Goal: Transaction & Acquisition: Purchase product/service

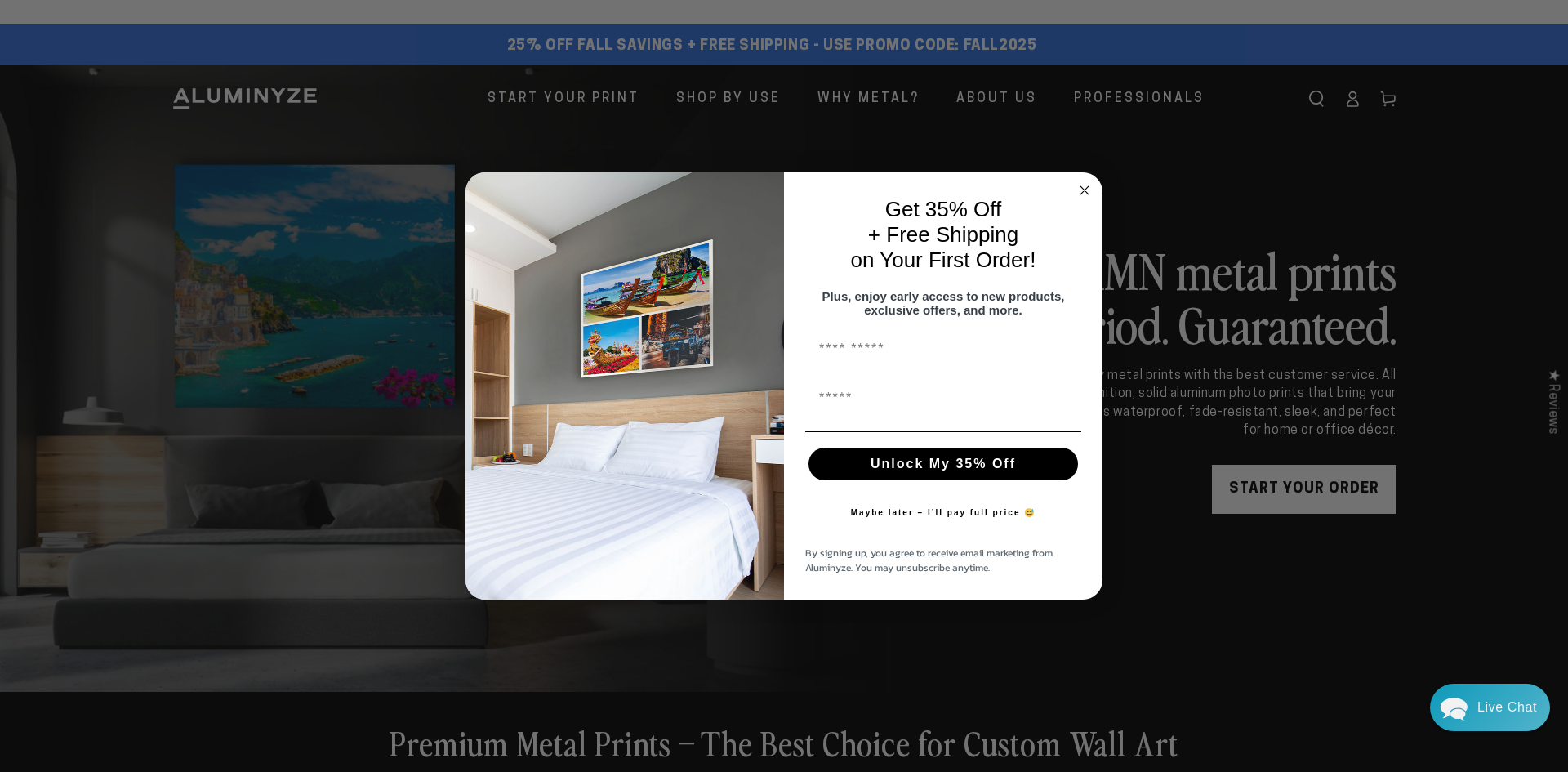
click at [1082, 186] on circle "Close dialog" at bounding box center [1085, 190] width 19 height 19
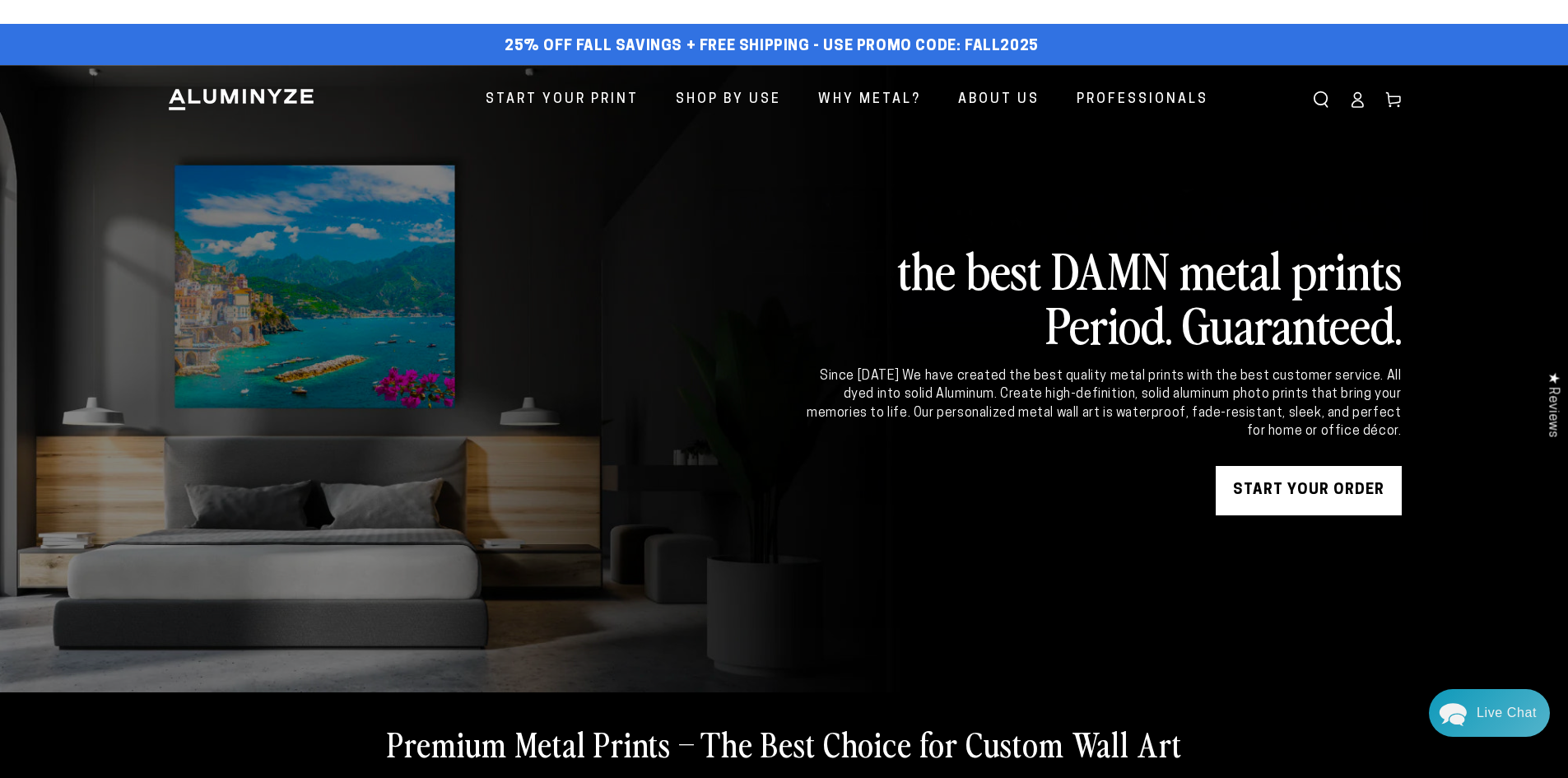
click at [1357, 107] on icon at bounding box center [1356, 103] width 10 height 7
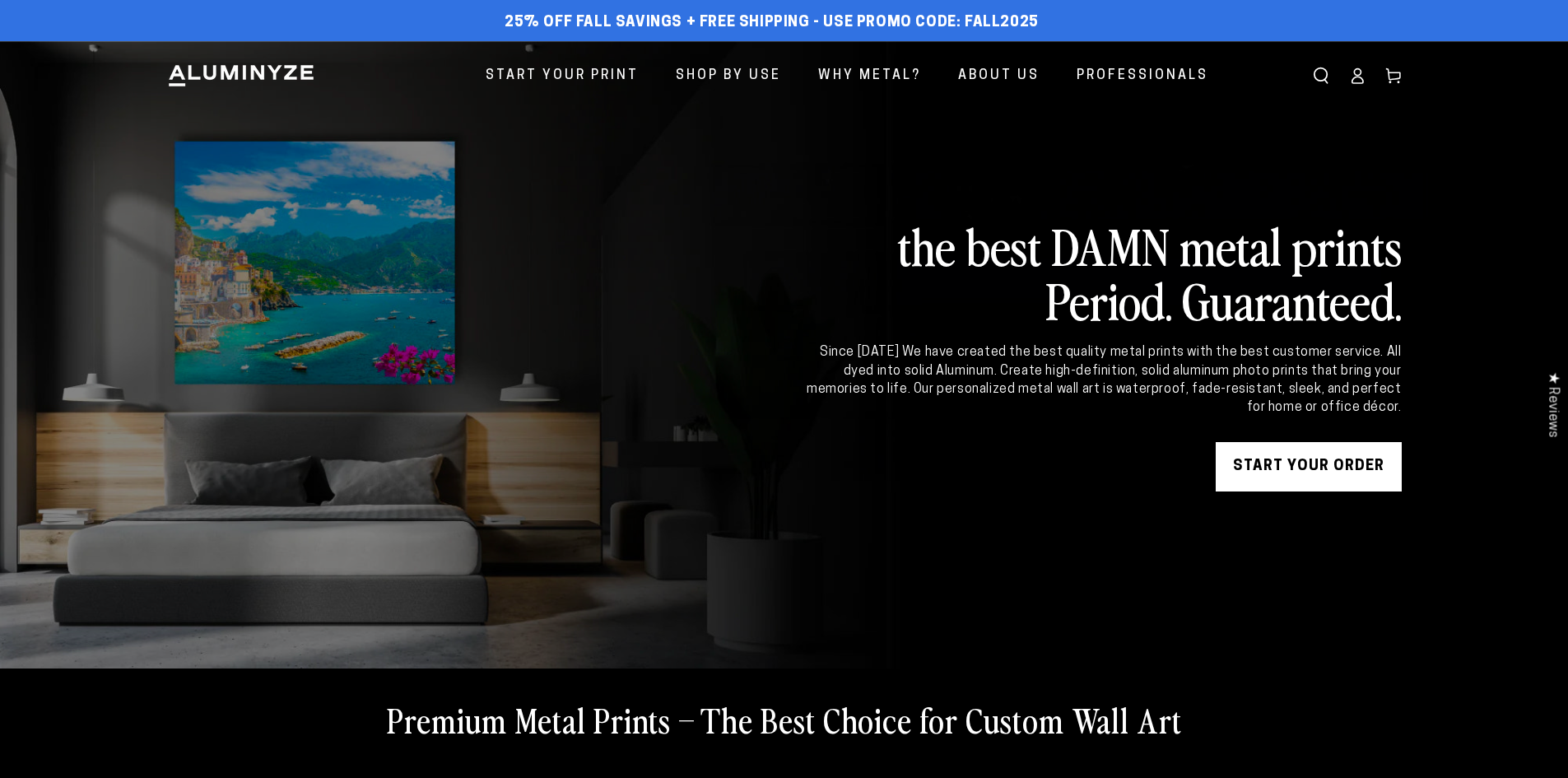
click at [1349, 77] on icon at bounding box center [1357, 75] width 16 height 16
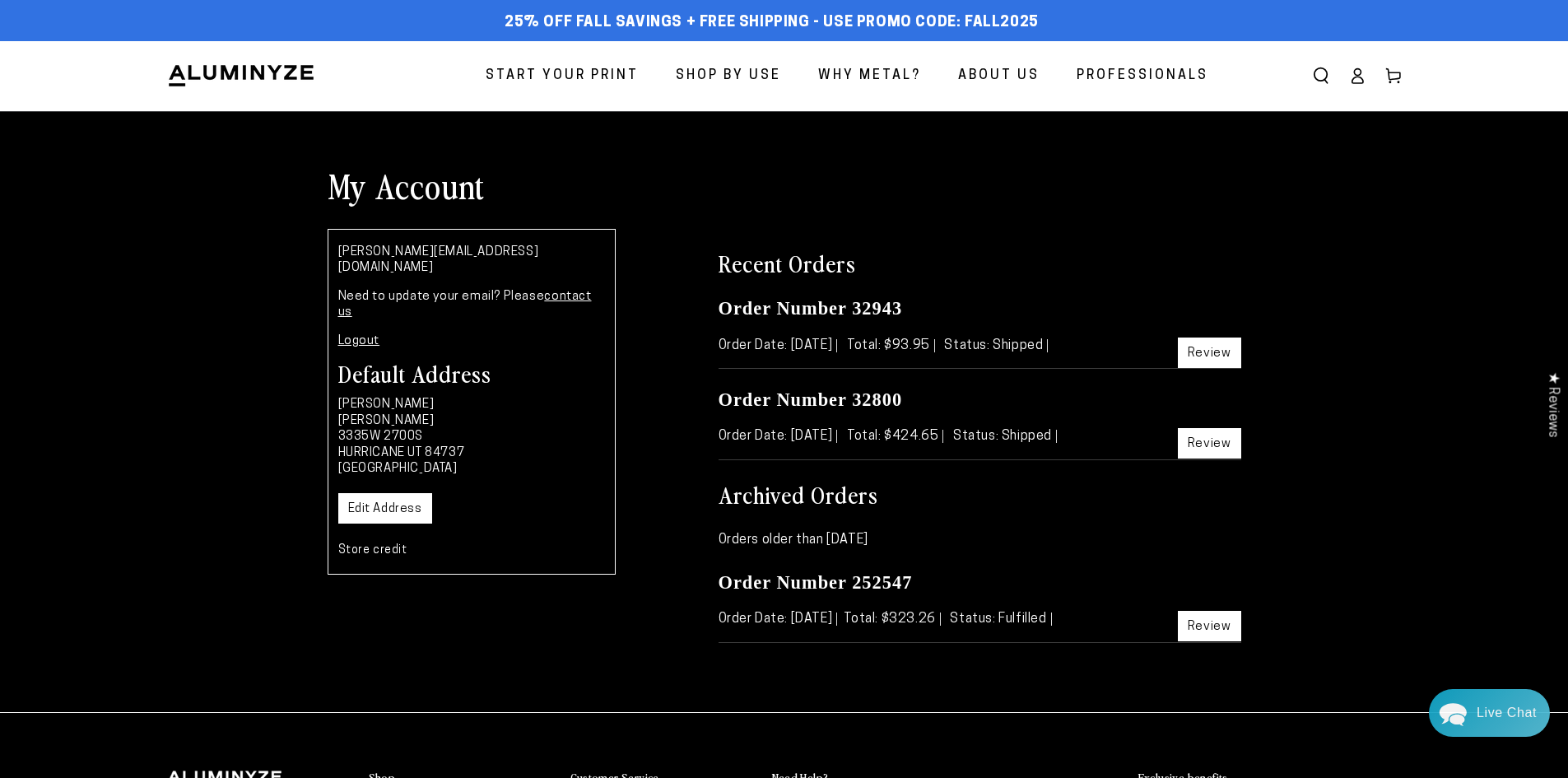
click at [572, 74] on span "Start Your Print" at bounding box center [562, 76] width 153 height 24
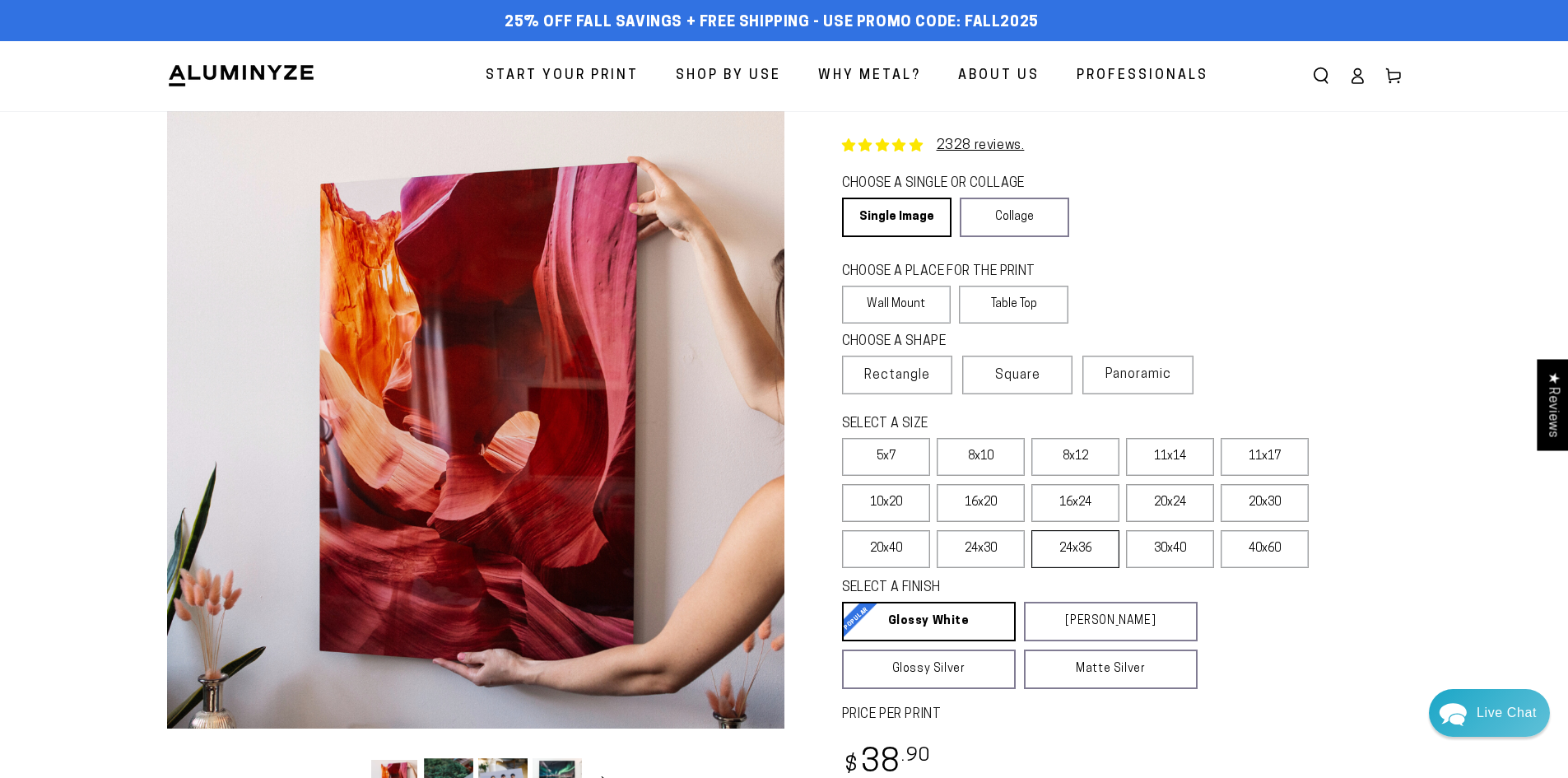
click at [1048, 544] on label "24x36" at bounding box center [1074, 549] width 88 height 38
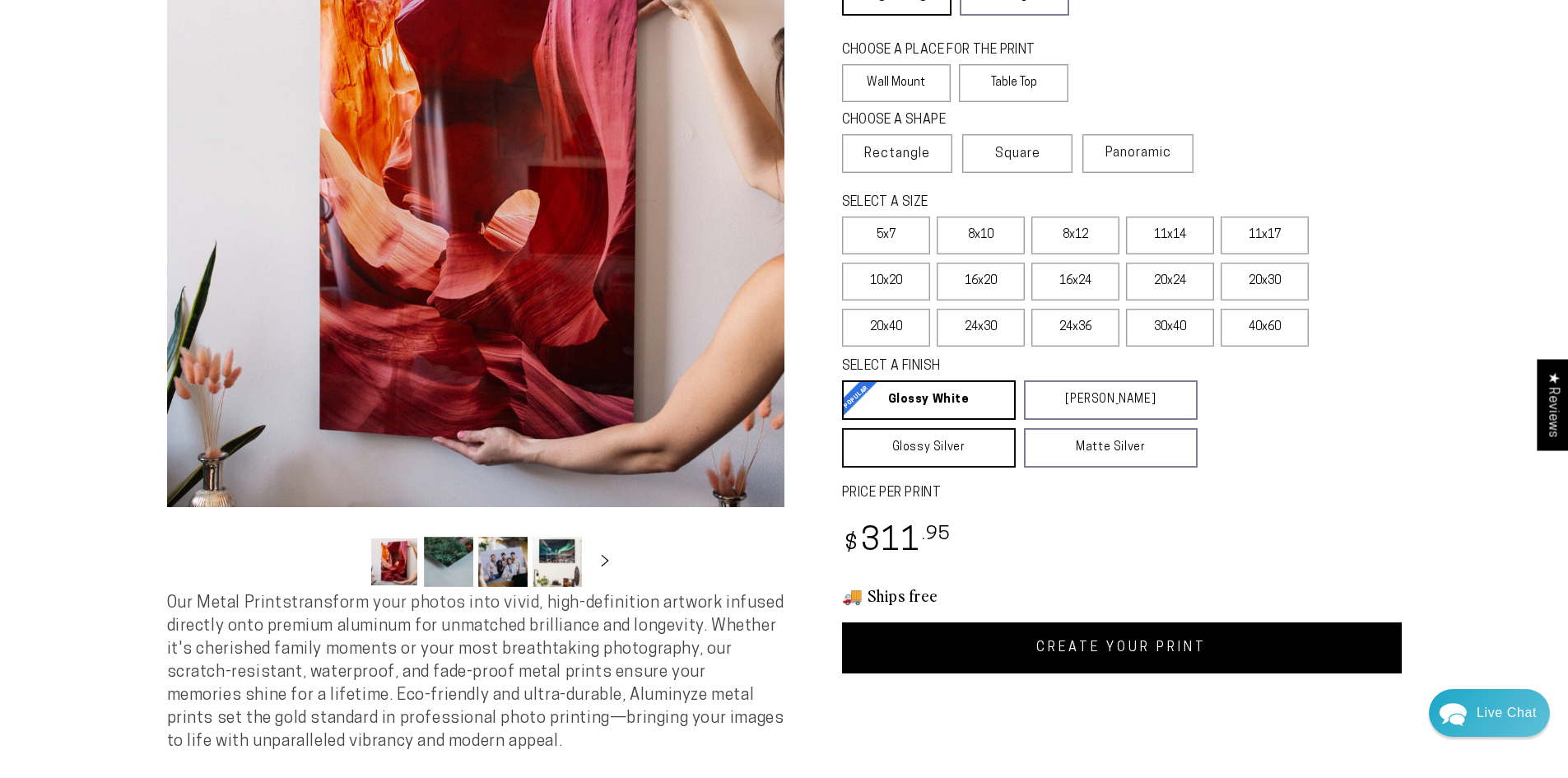
scroll to position [247, 0]
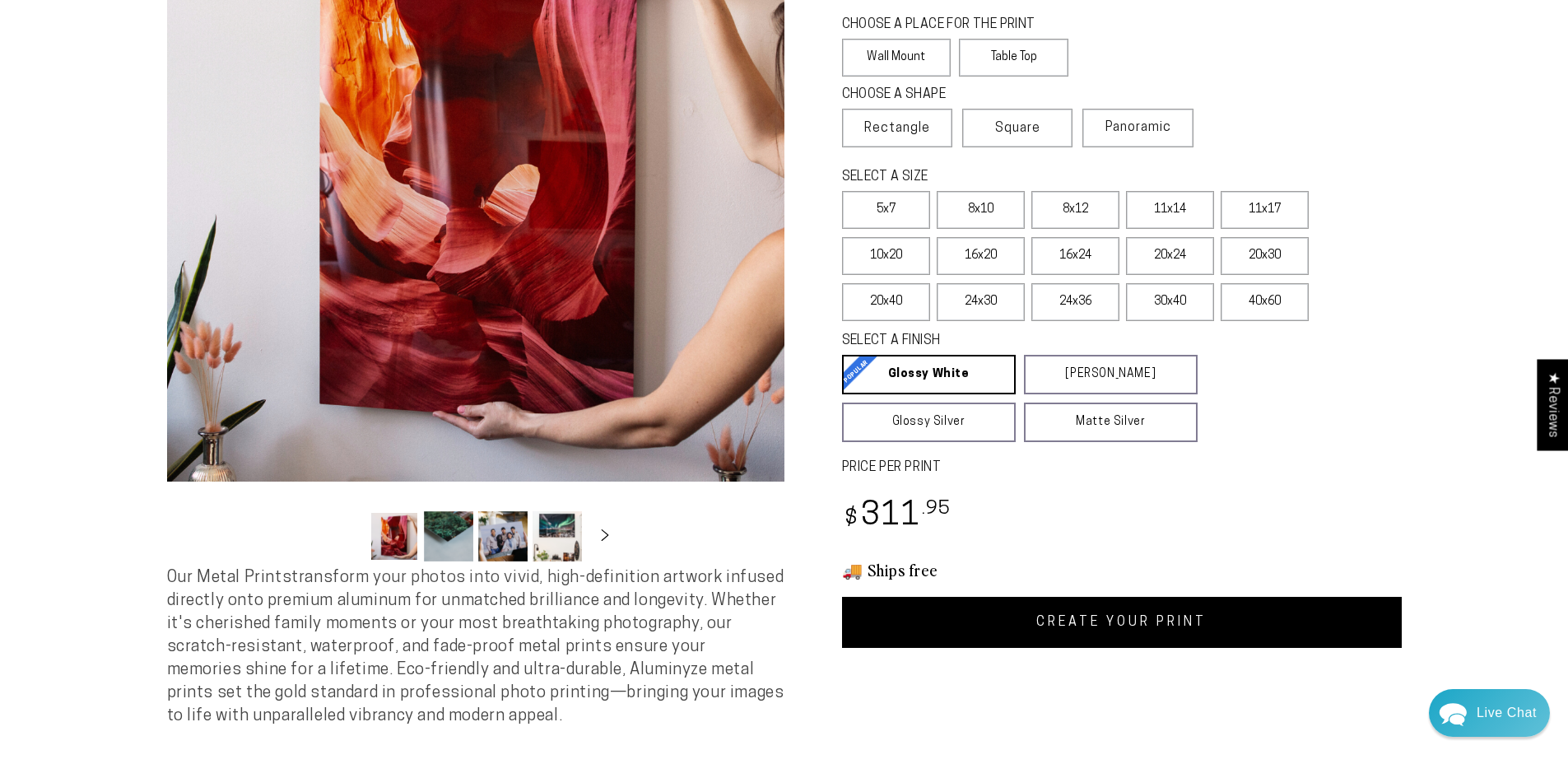
click at [1040, 612] on link "CREATE YOUR PRINT" at bounding box center [1121, 622] width 560 height 51
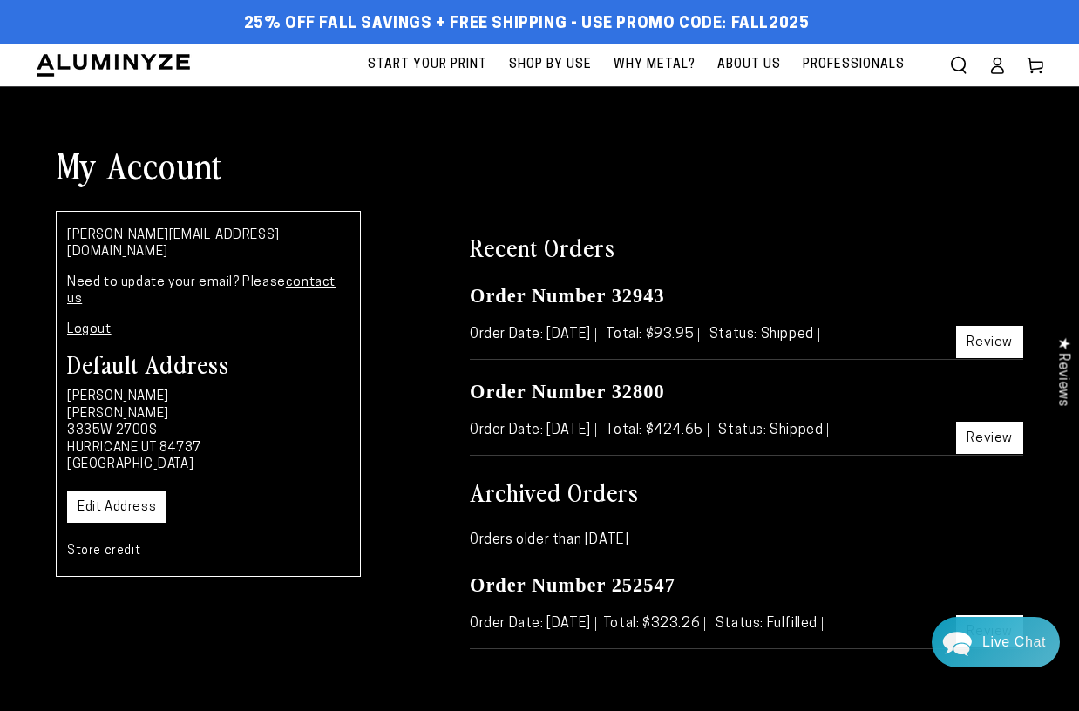
click at [133, 67] on img at bounding box center [113, 65] width 157 height 26
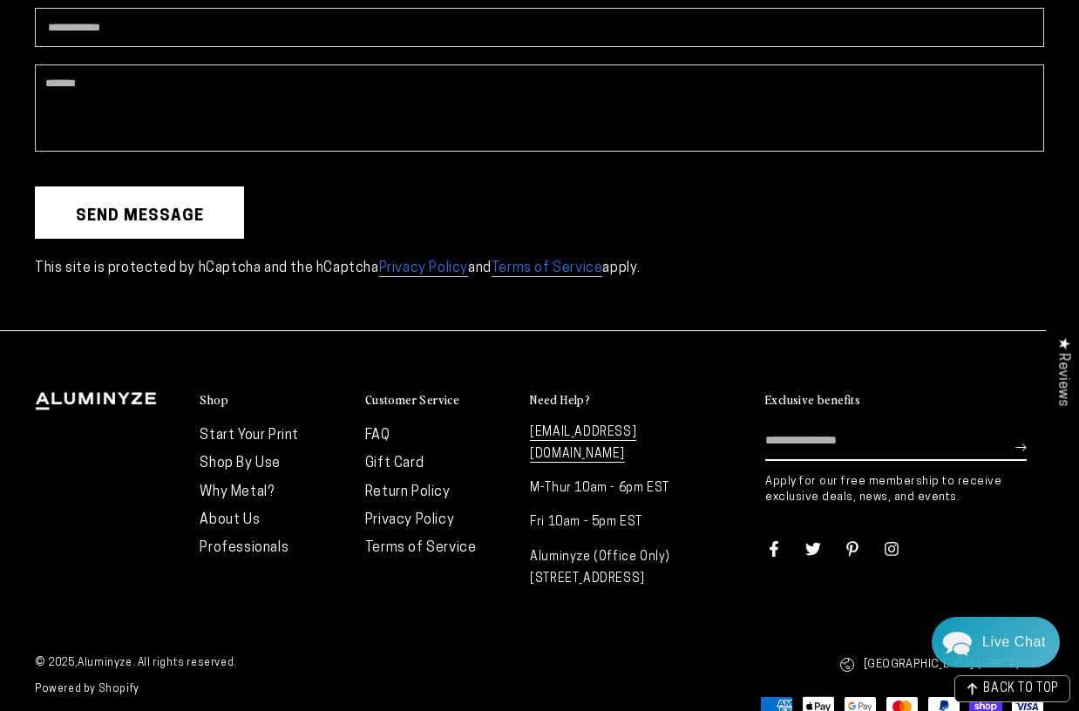
scroll to position [4545, 0]
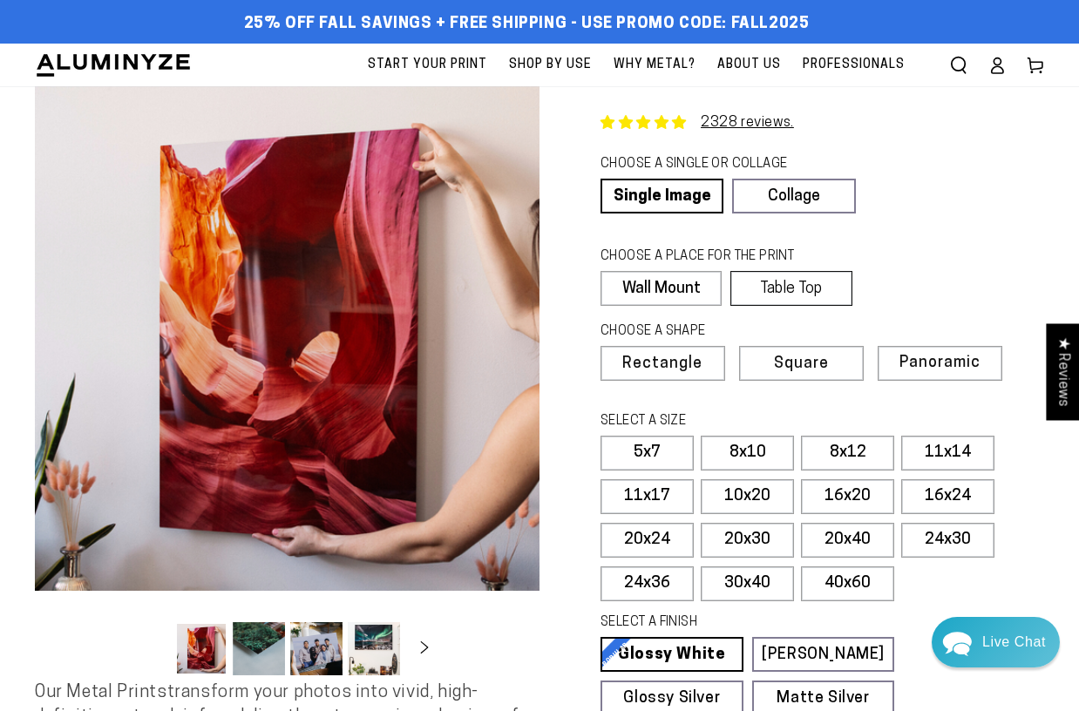
click at [774, 297] on label "Table Top" at bounding box center [791, 288] width 121 height 35
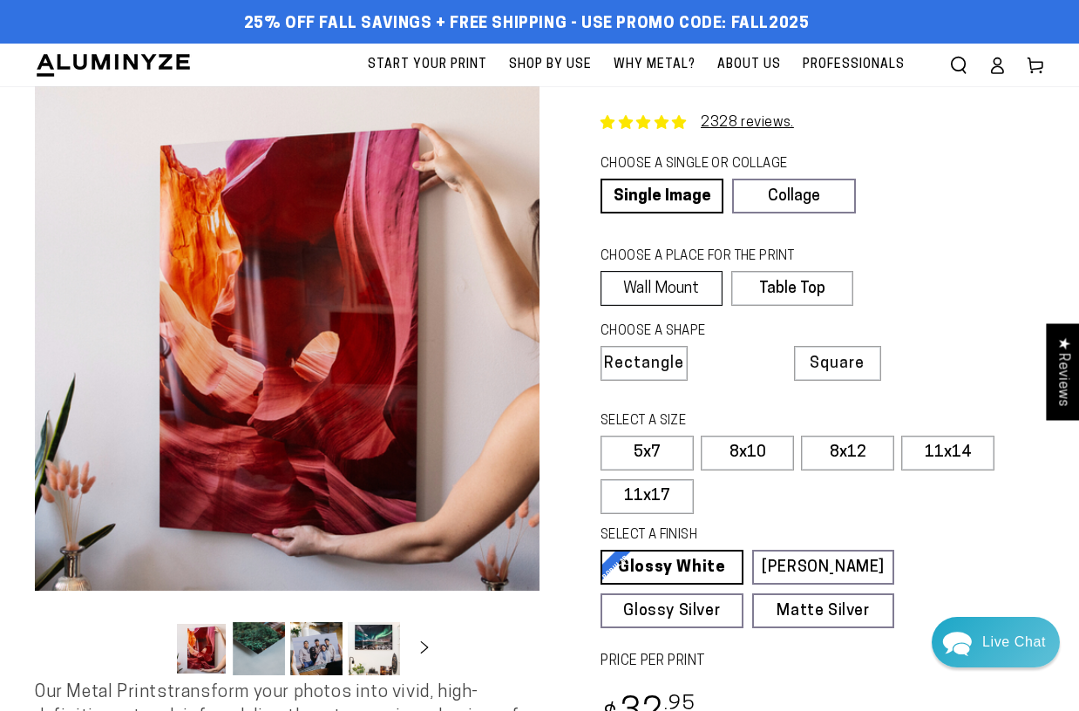
click at [647, 286] on label "Wall Mount" at bounding box center [662, 288] width 122 height 35
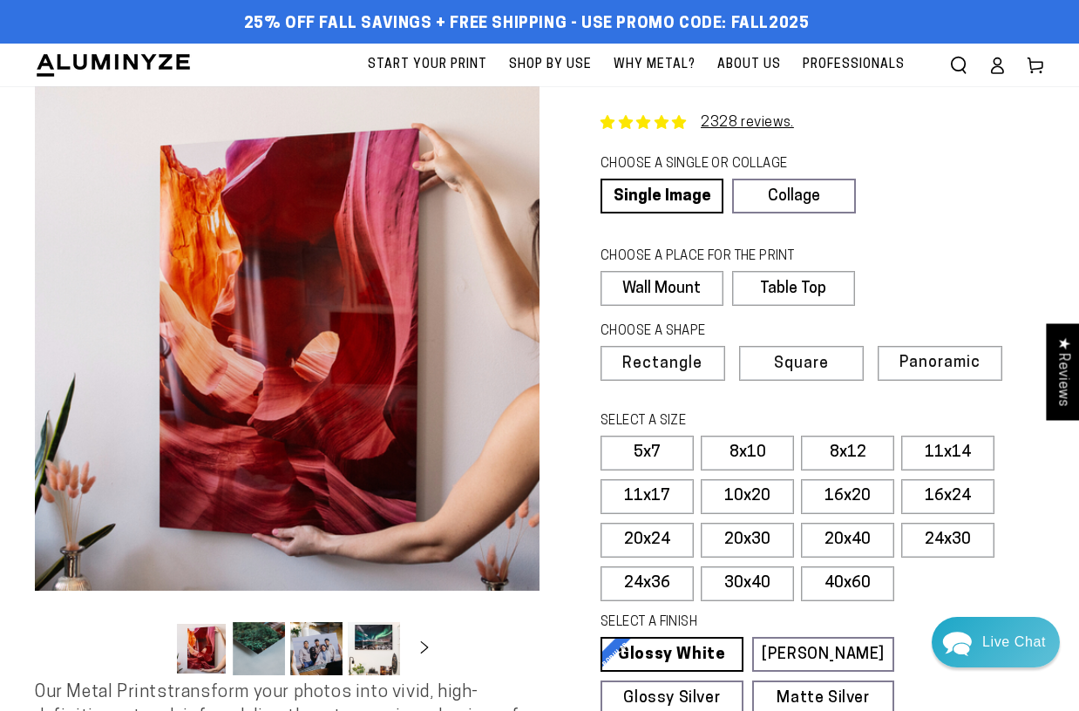
click at [1007, 63] on link "Account" at bounding box center [997, 65] width 38 height 38
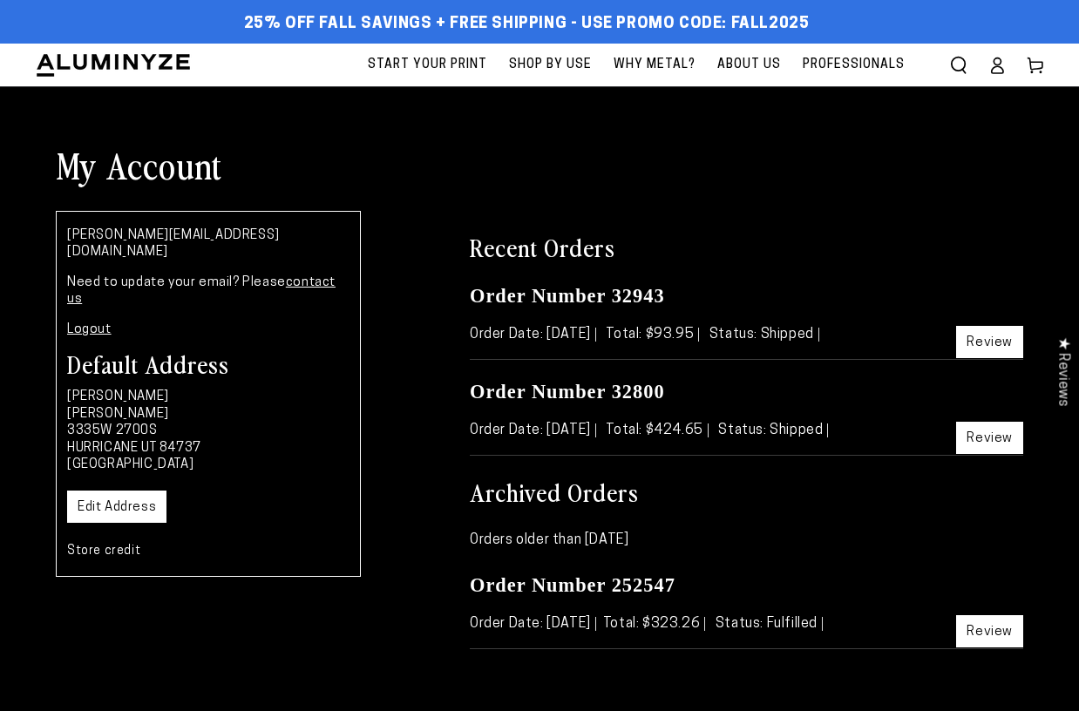
click at [976, 341] on link "Review" at bounding box center [989, 342] width 67 height 32
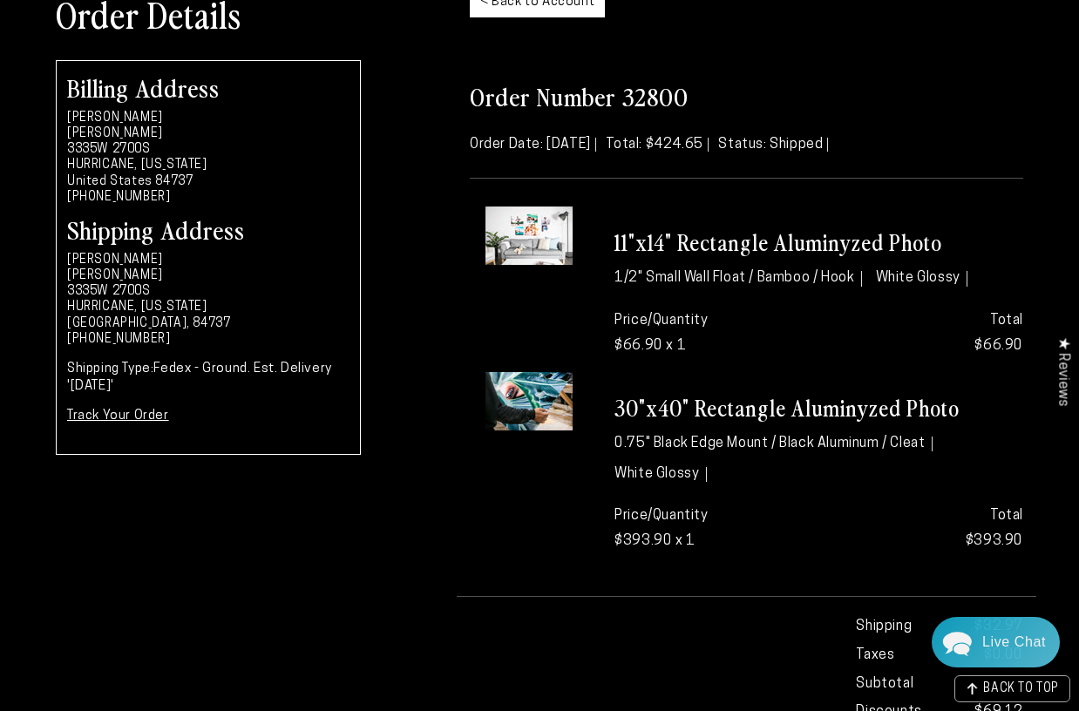
click at [535, 404] on img at bounding box center [529, 401] width 87 height 58
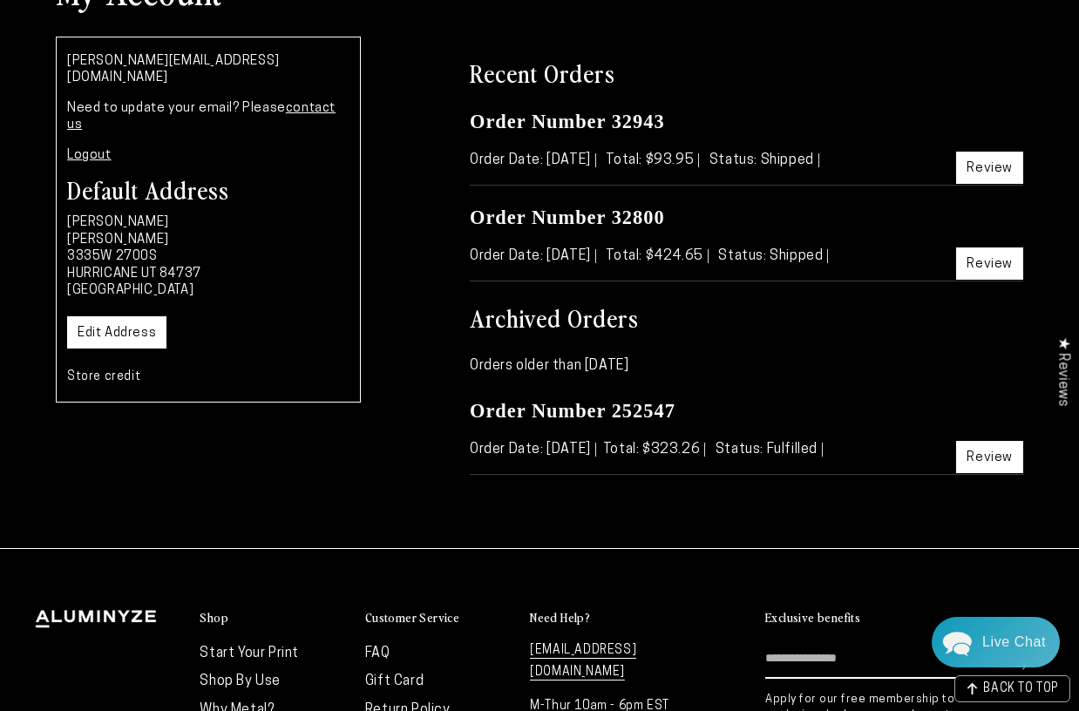
click at [1005, 452] on link "Review" at bounding box center [989, 457] width 67 height 32
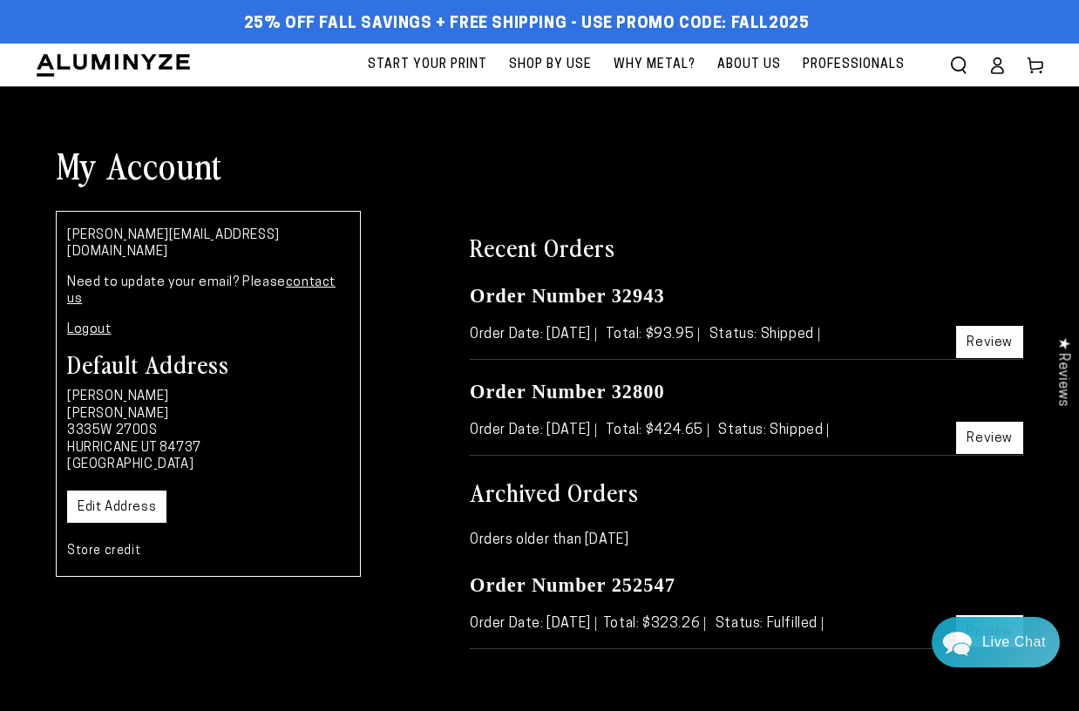
click at [961, 64] on icon "Search our site" at bounding box center [958, 65] width 17 height 17
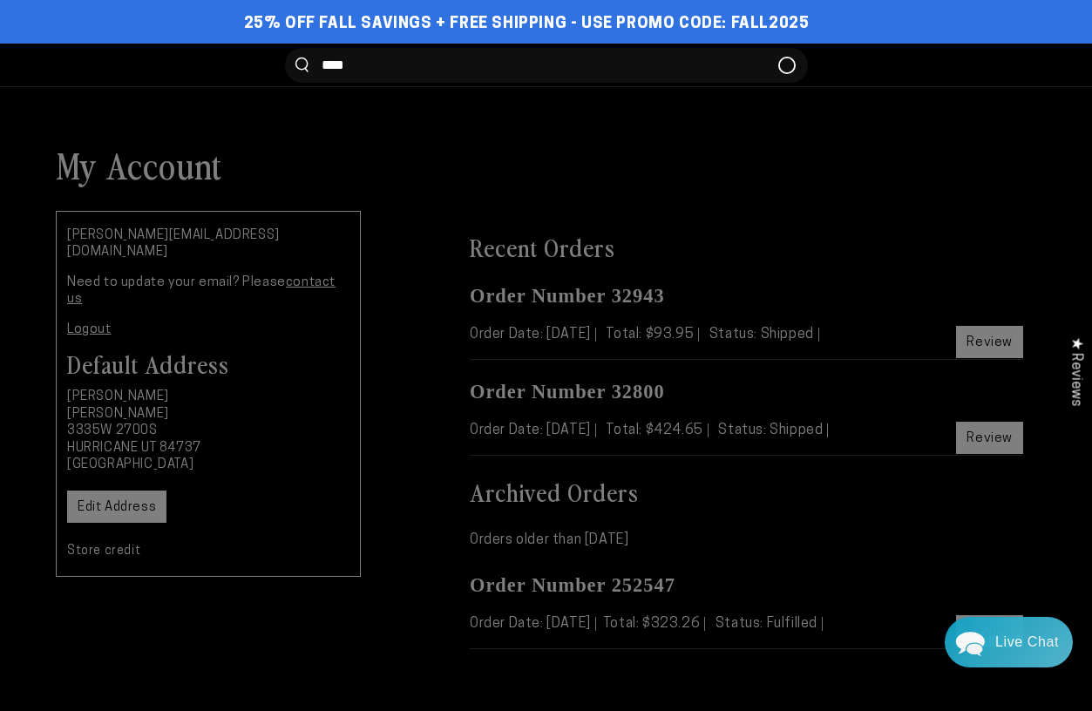
type input "****"
click at [296, 58] on button "Search our site" at bounding box center [302, 65] width 13 height 15
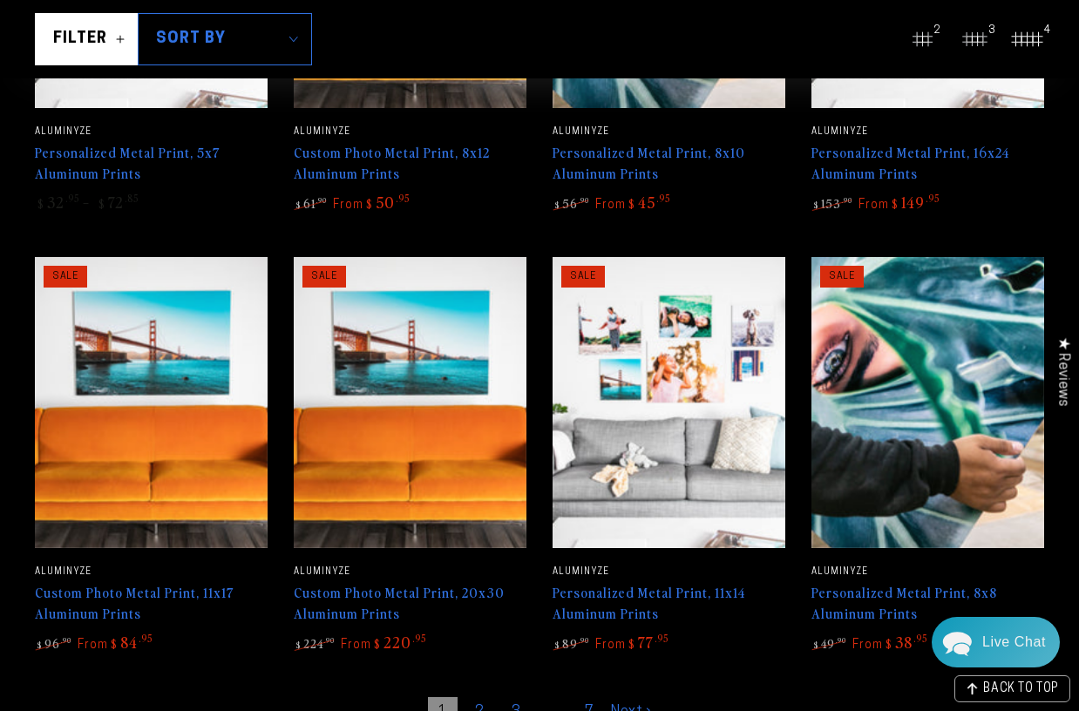
scroll to position [697, 0]
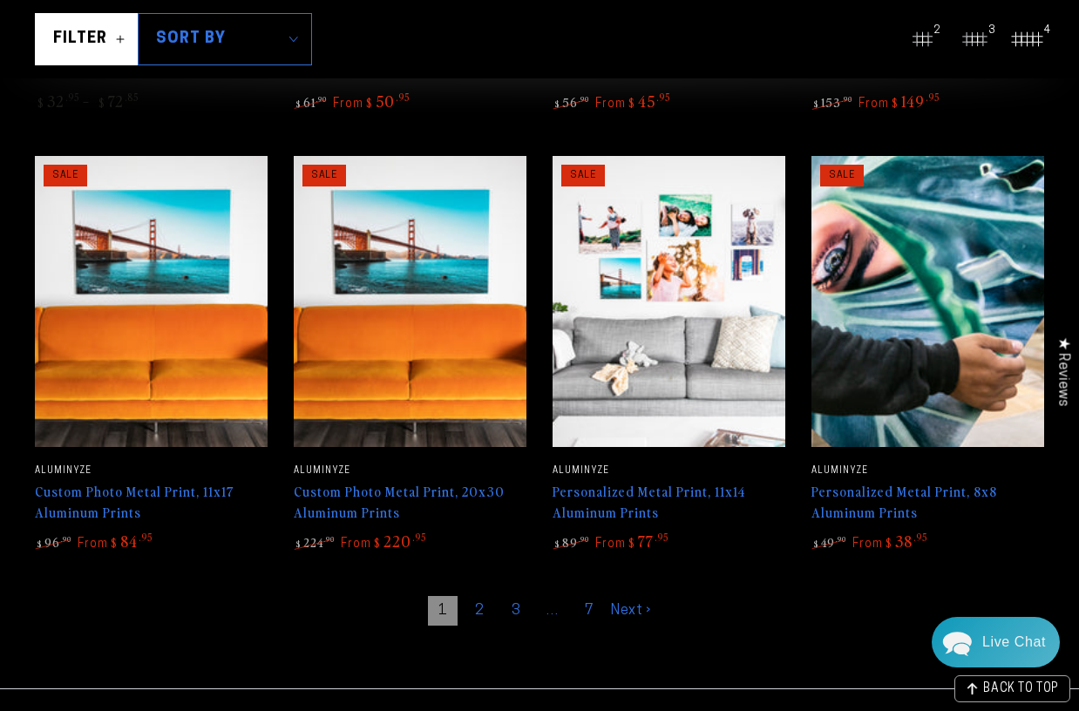
click at [623, 598] on link "Next ›" at bounding box center [631, 611] width 40 height 30
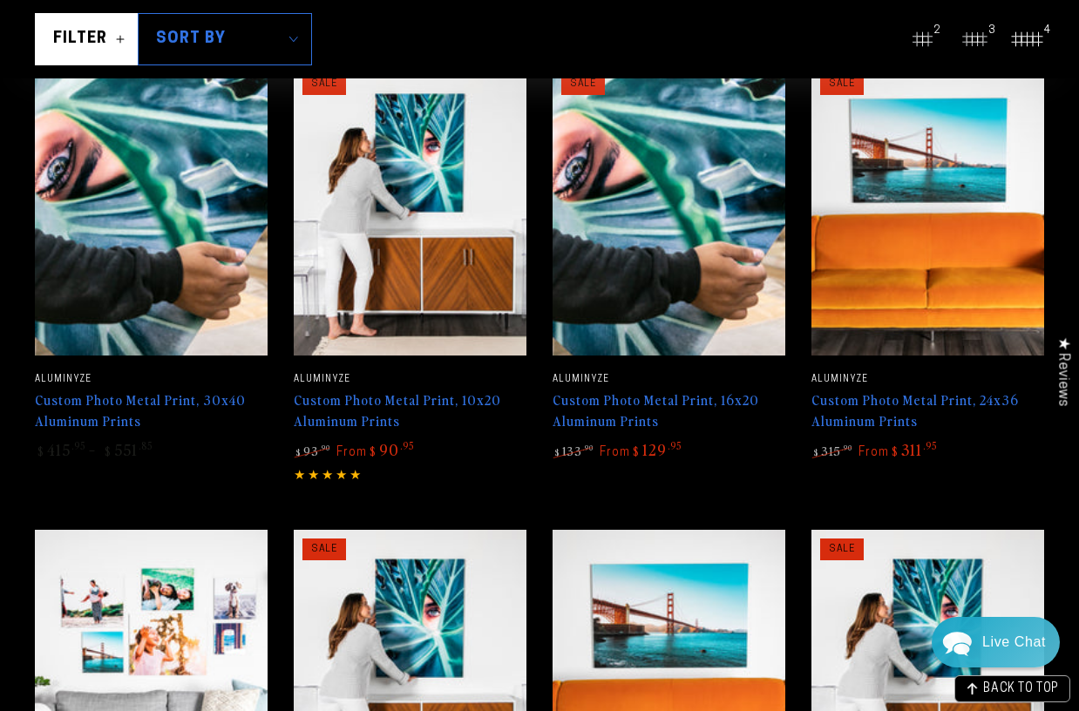
scroll to position [436, 0]
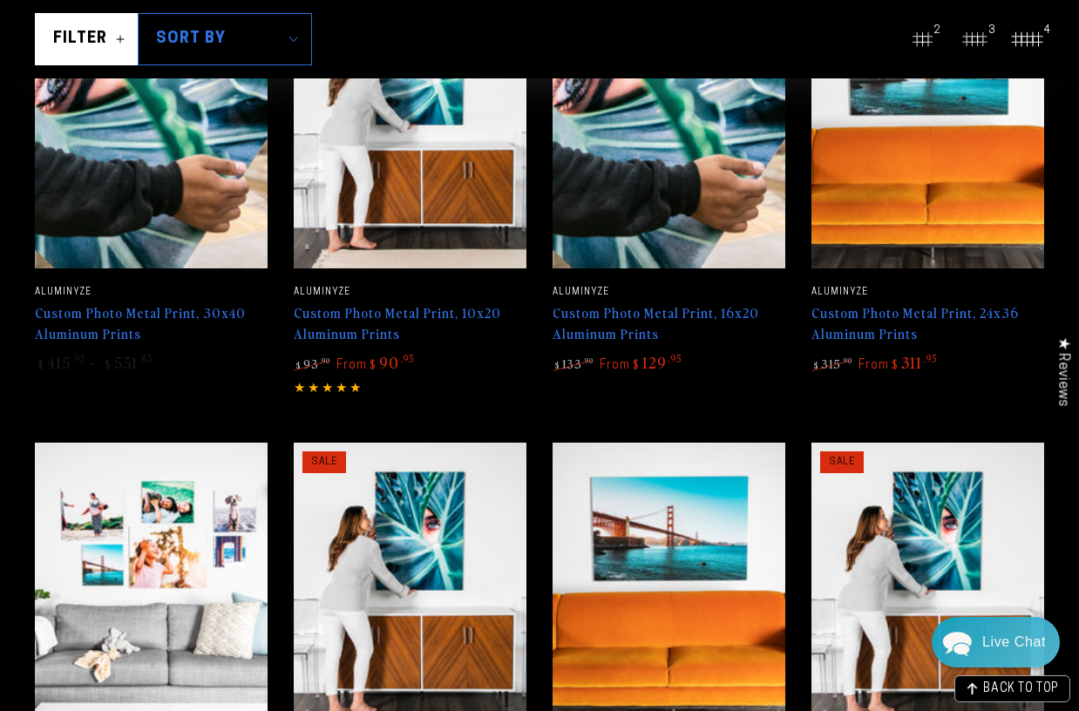
click at [979, 198] on img at bounding box center [928, 123] width 240 height 300
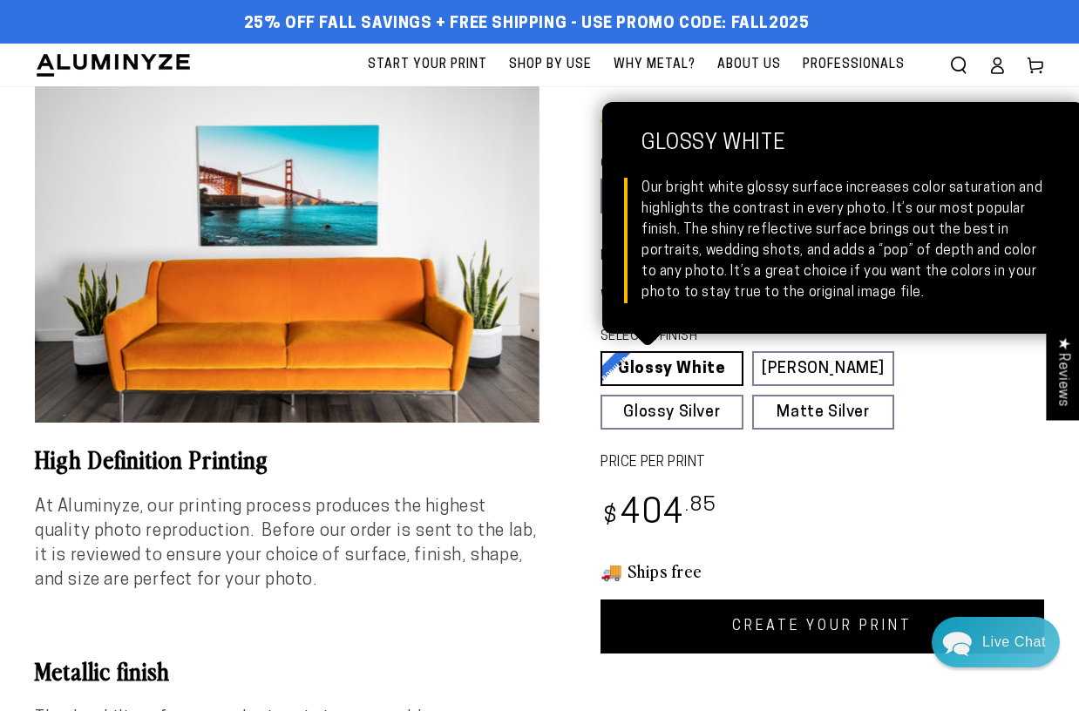
click at [713, 362] on link "Glossy White Glossy White Our bright white glossy surface increases color satur…" at bounding box center [672, 368] width 143 height 35
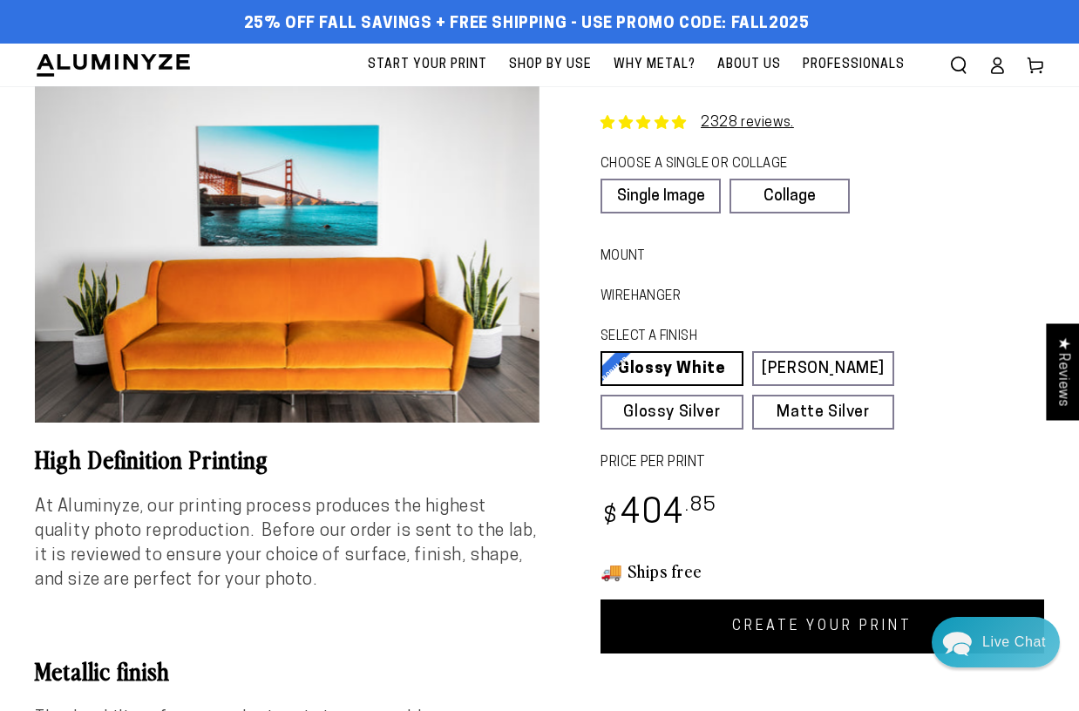
click at [728, 629] on link "CREATE YOUR PRINT" at bounding box center [823, 627] width 444 height 54
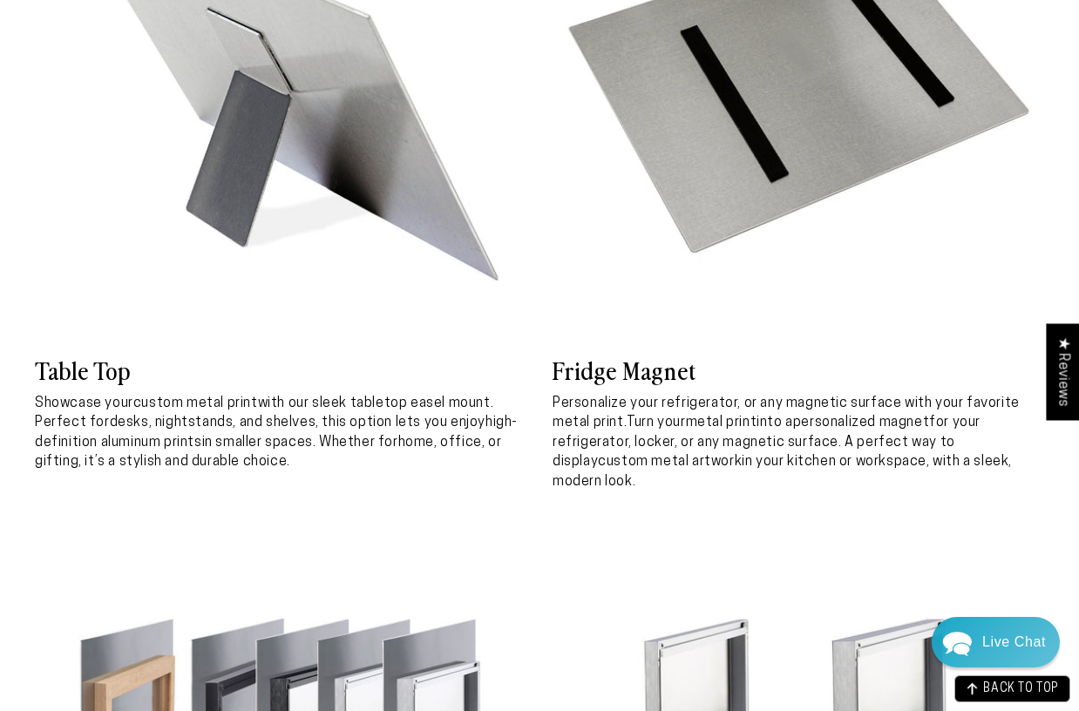
scroll to position [5056, 0]
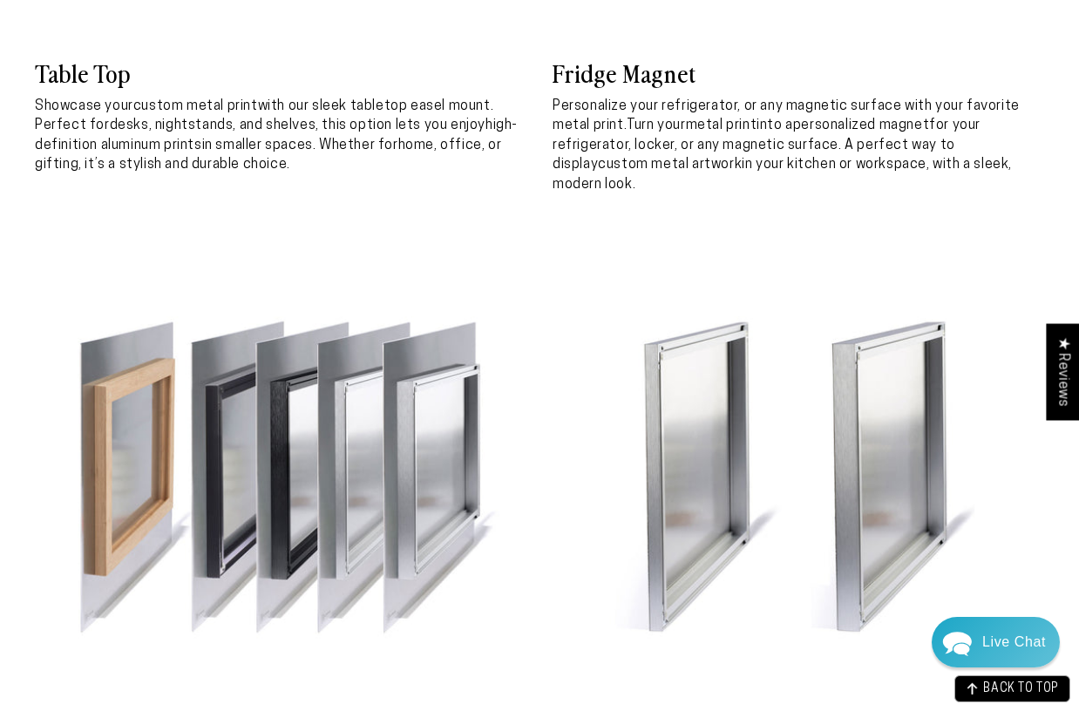
click at [860, 410] on img at bounding box center [799, 484] width 492 height 492
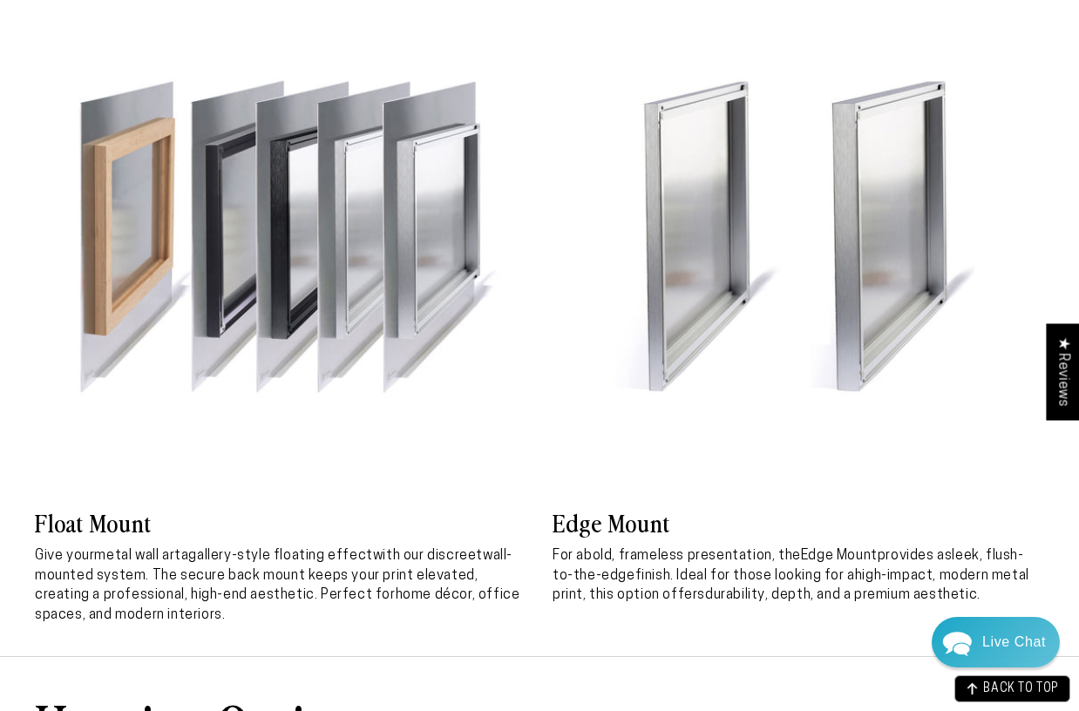
scroll to position [5318, 0]
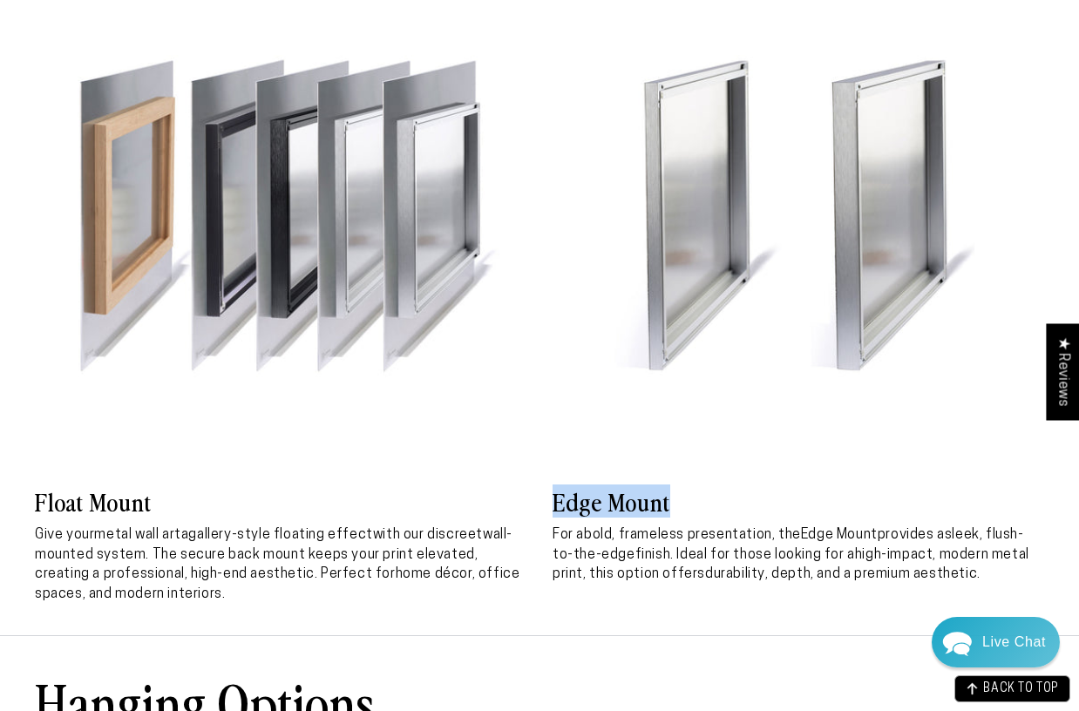
drag, startPoint x: 666, startPoint y: 521, endPoint x: 551, endPoint y: 515, distance: 115.2
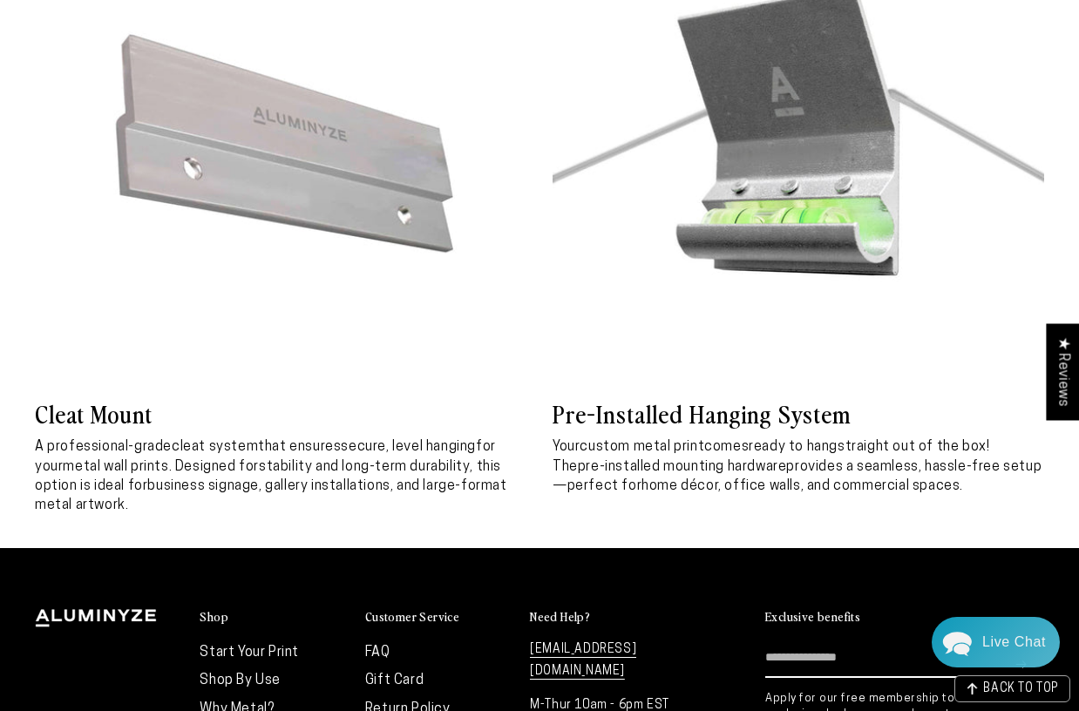
scroll to position [6887, 0]
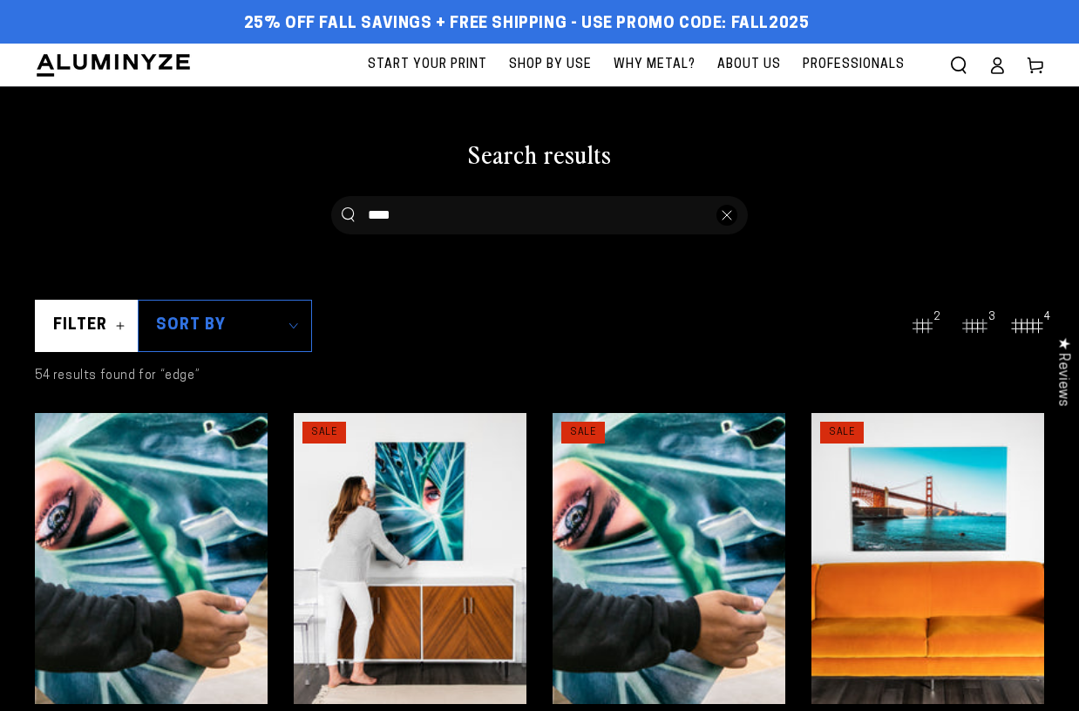
click at [463, 207] on input "****" at bounding box center [536, 215] width 336 height 35
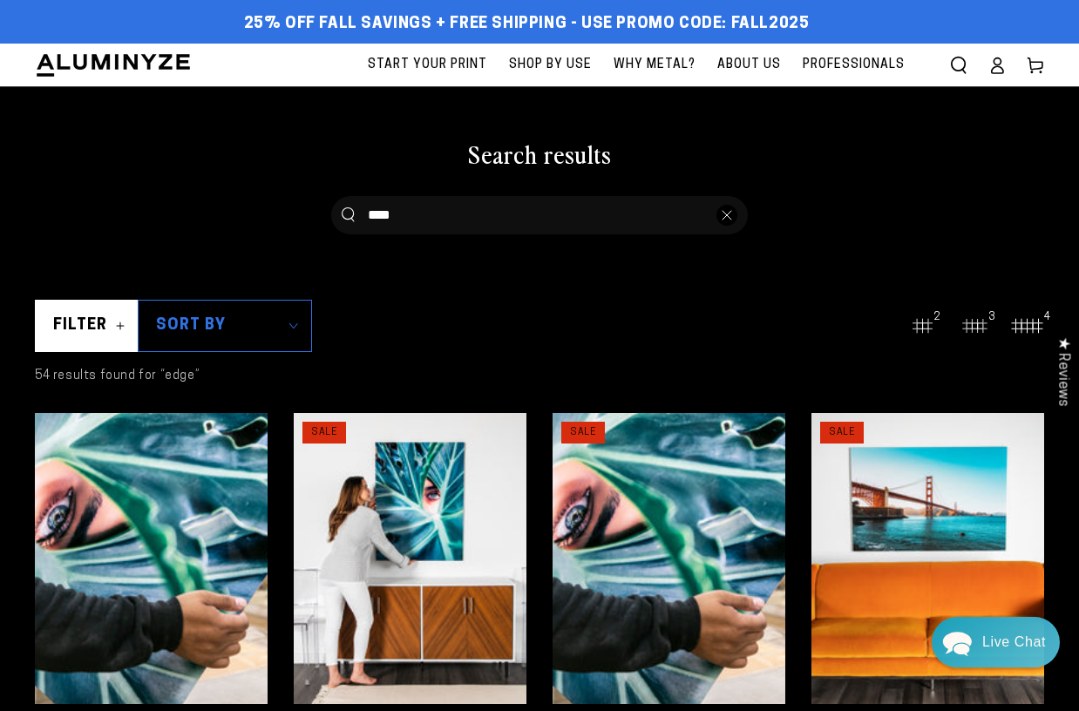
click at [465, 68] on span "Start Your Print" at bounding box center [427, 65] width 119 height 22
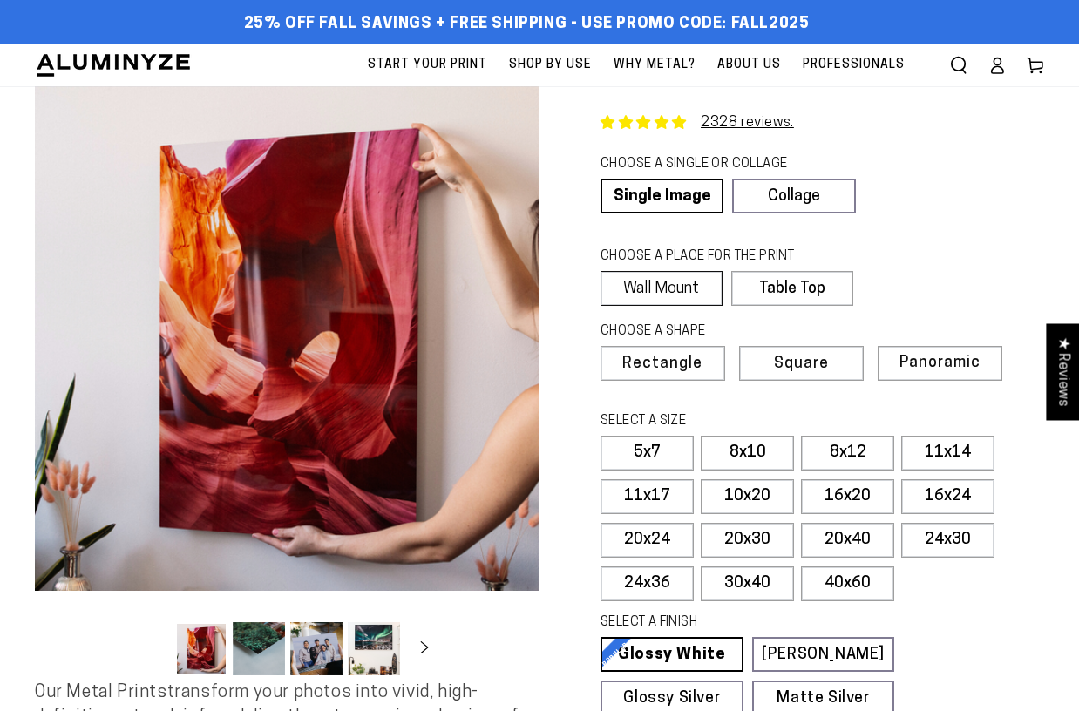
click at [668, 294] on label "Wall Mount" at bounding box center [662, 288] width 122 height 35
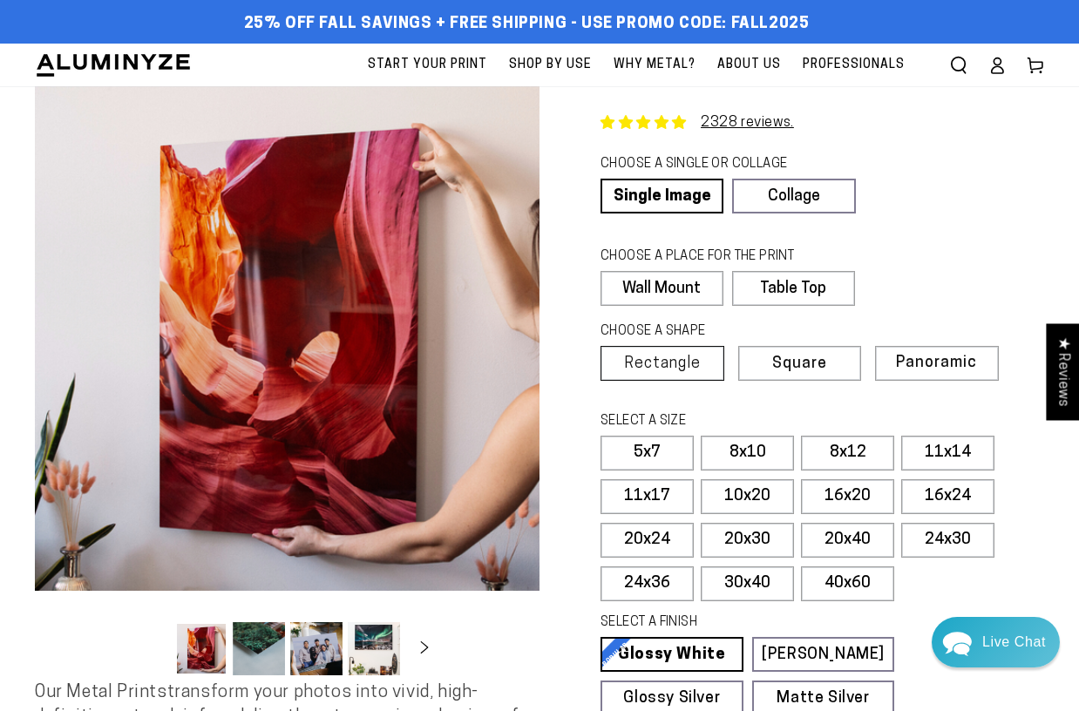
click at [659, 369] on span "Rectangle" at bounding box center [662, 365] width 77 height 16
click at [677, 587] on label "24x36" at bounding box center [647, 584] width 93 height 35
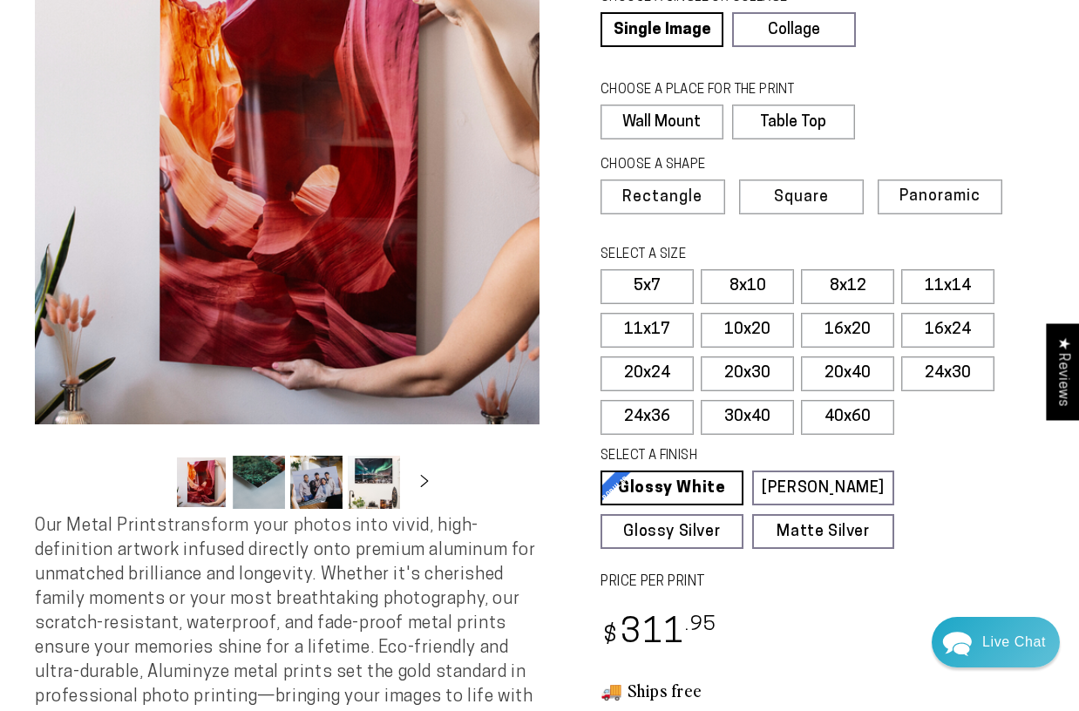
scroll to position [174, 0]
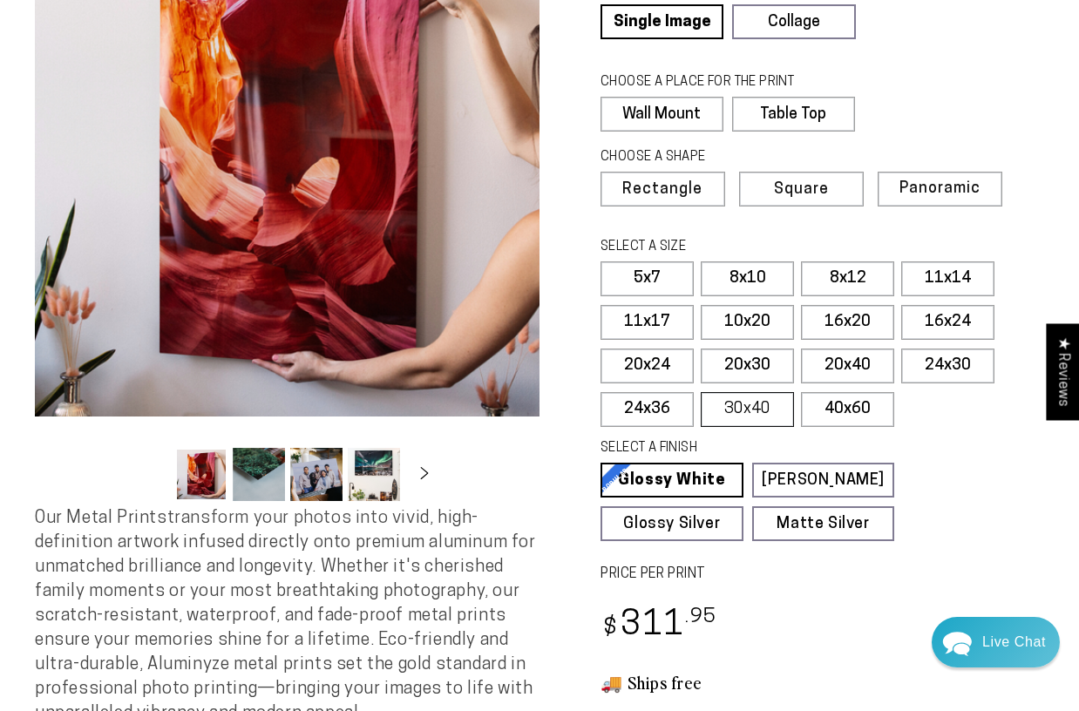
click at [731, 398] on label "30x40" at bounding box center [747, 409] width 93 height 35
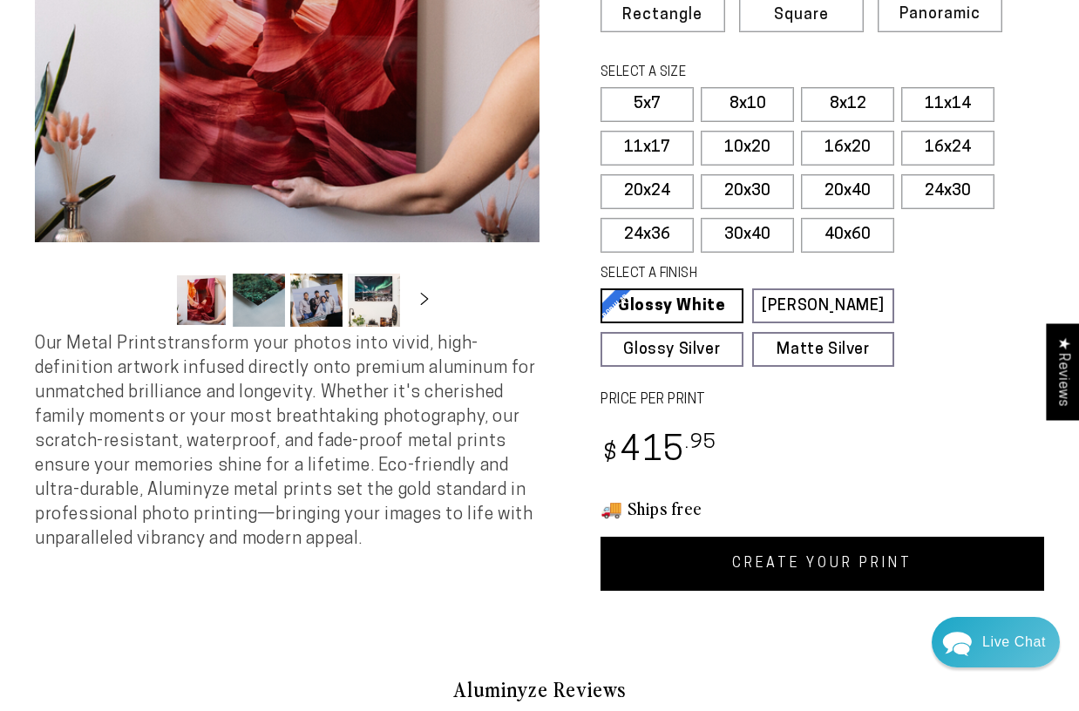
scroll to position [436, 0]
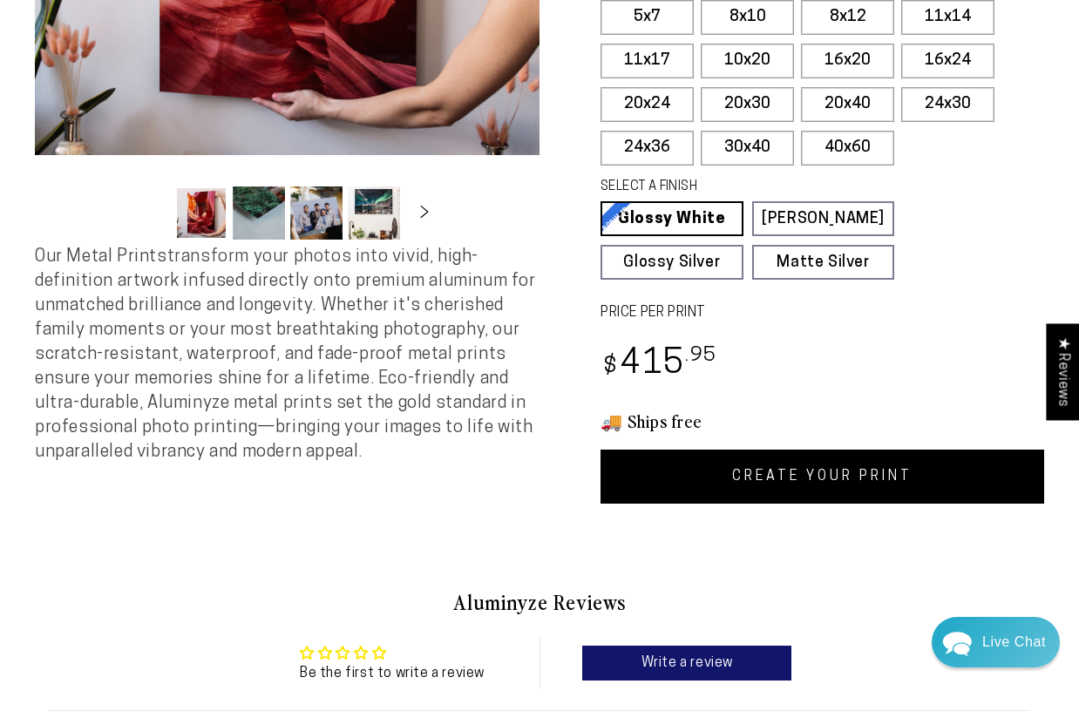
click at [776, 469] on link "CREATE YOUR PRINT" at bounding box center [823, 477] width 444 height 54
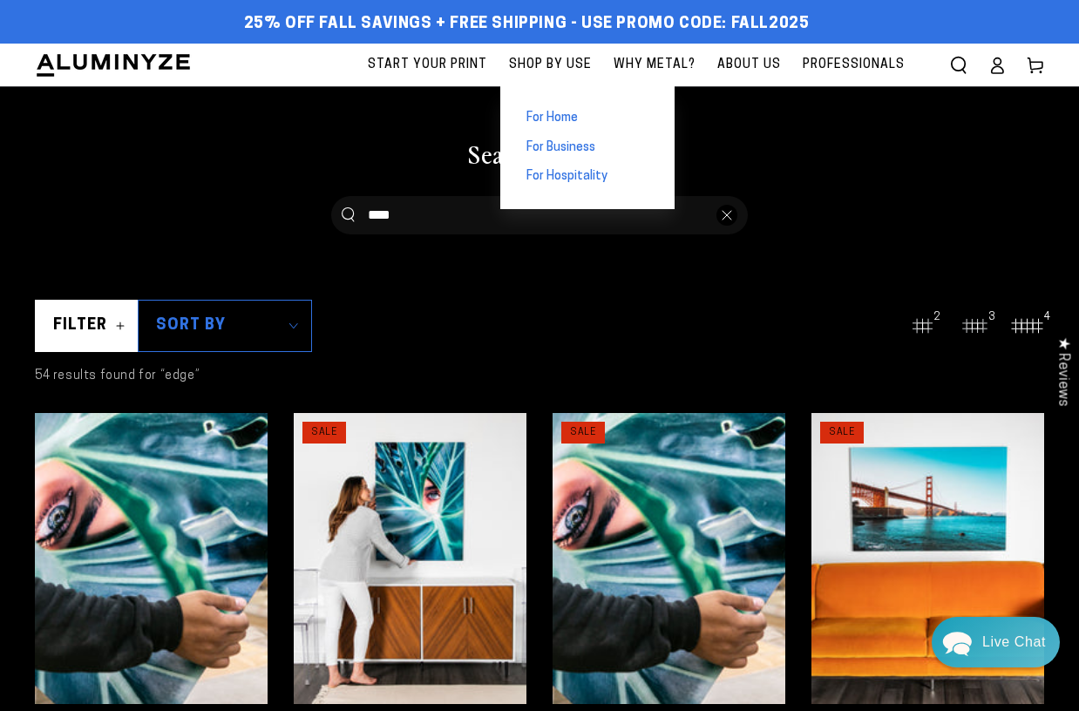
click at [584, 144] on span "For Business" at bounding box center [561, 147] width 69 height 17
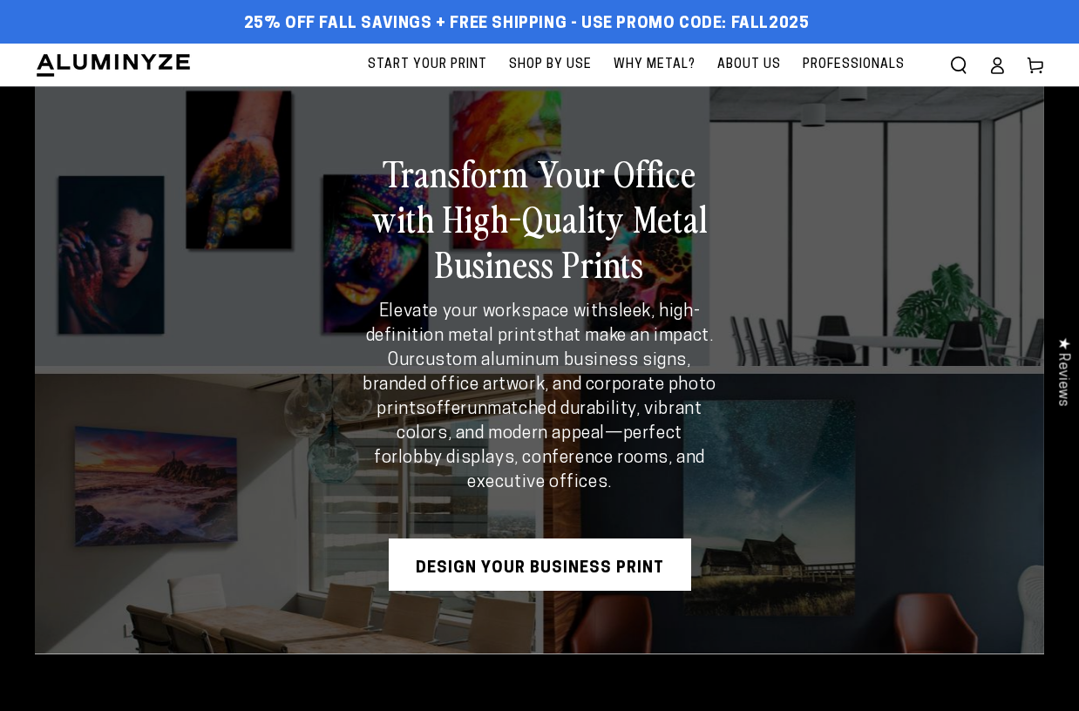
click at [742, 58] on span "About Us" at bounding box center [749, 65] width 64 height 22
click at [768, 58] on span "About Us" at bounding box center [749, 65] width 64 height 22
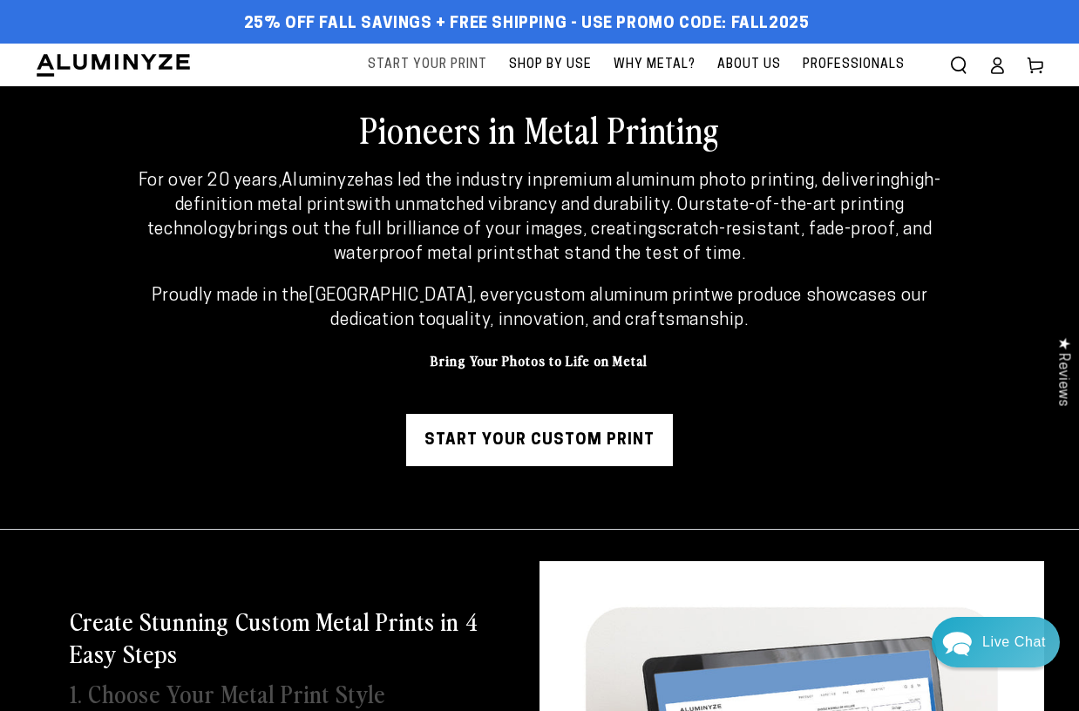
click at [476, 59] on span "Start Your Print" at bounding box center [427, 65] width 119 height 22
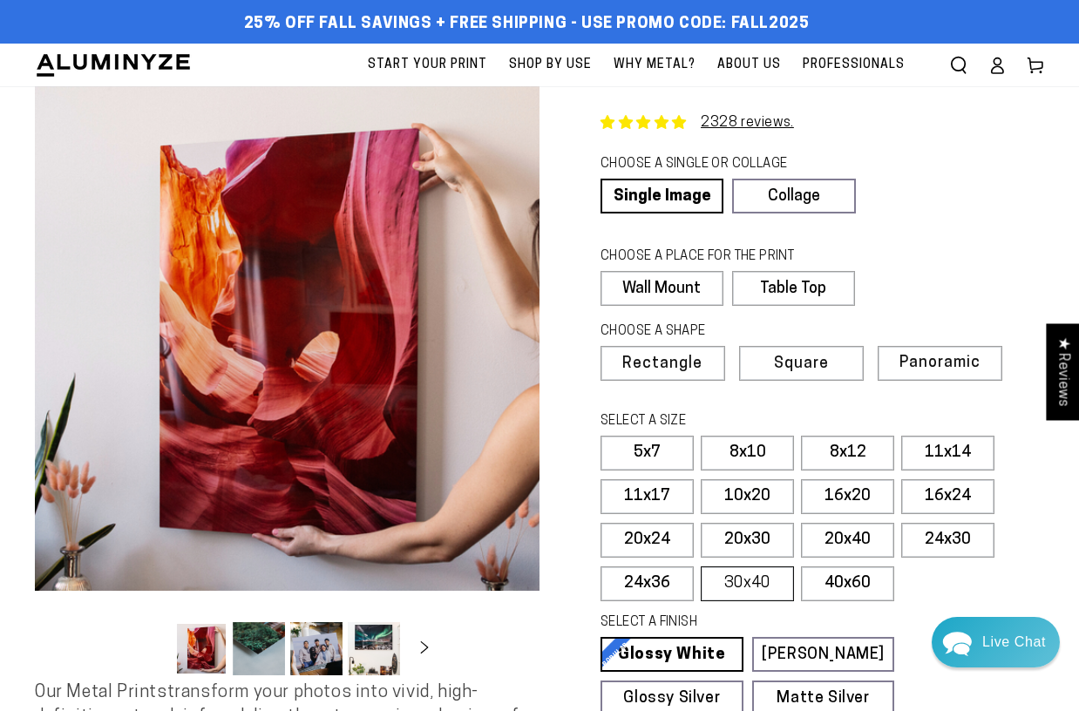
click at [753, 567] on label "30x40" at bounding box center [747, 584] width 93 height 35
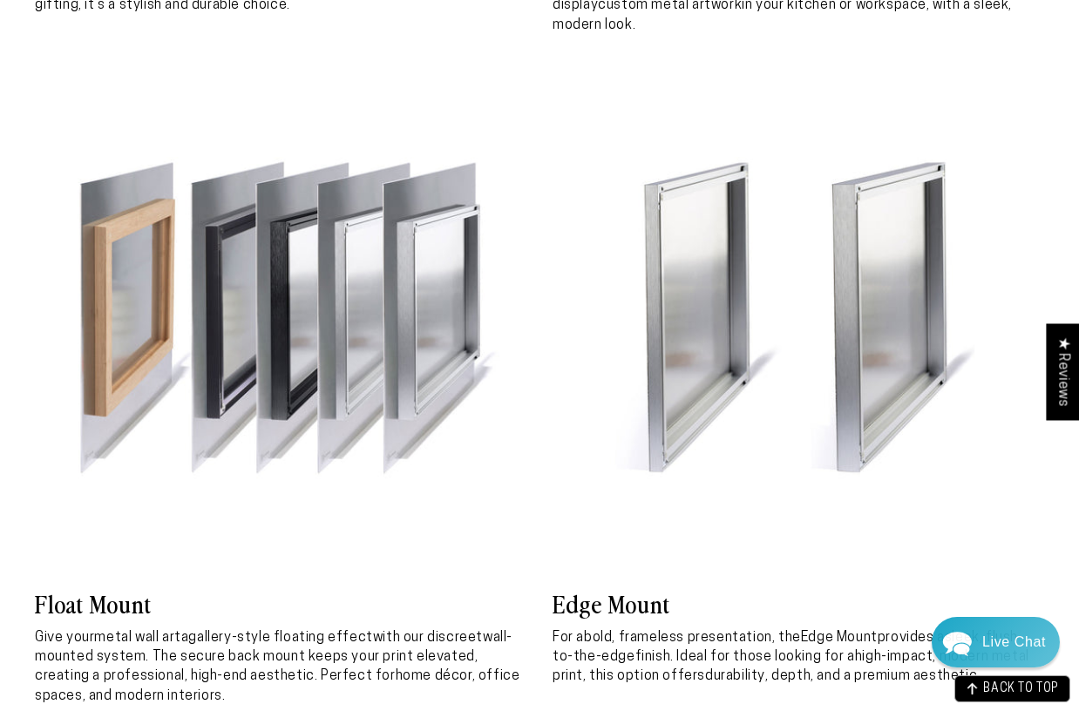
scroll to position [4359, 0]
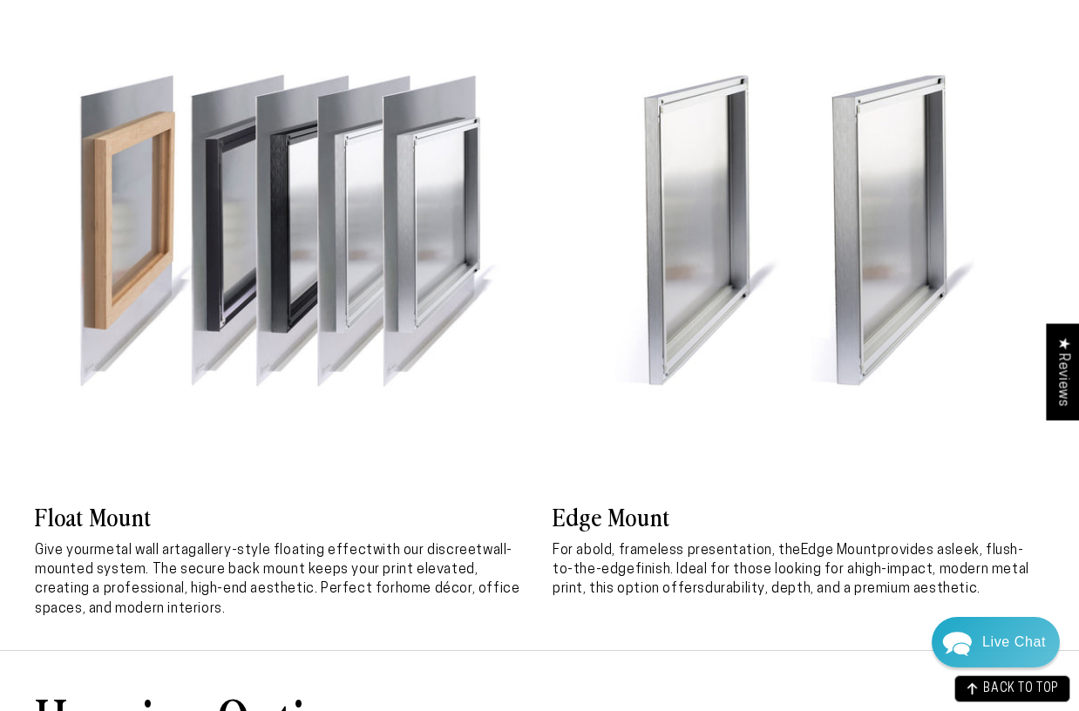
click at [649, 367] on img at bounding box center [799, 237] width 492 height 492
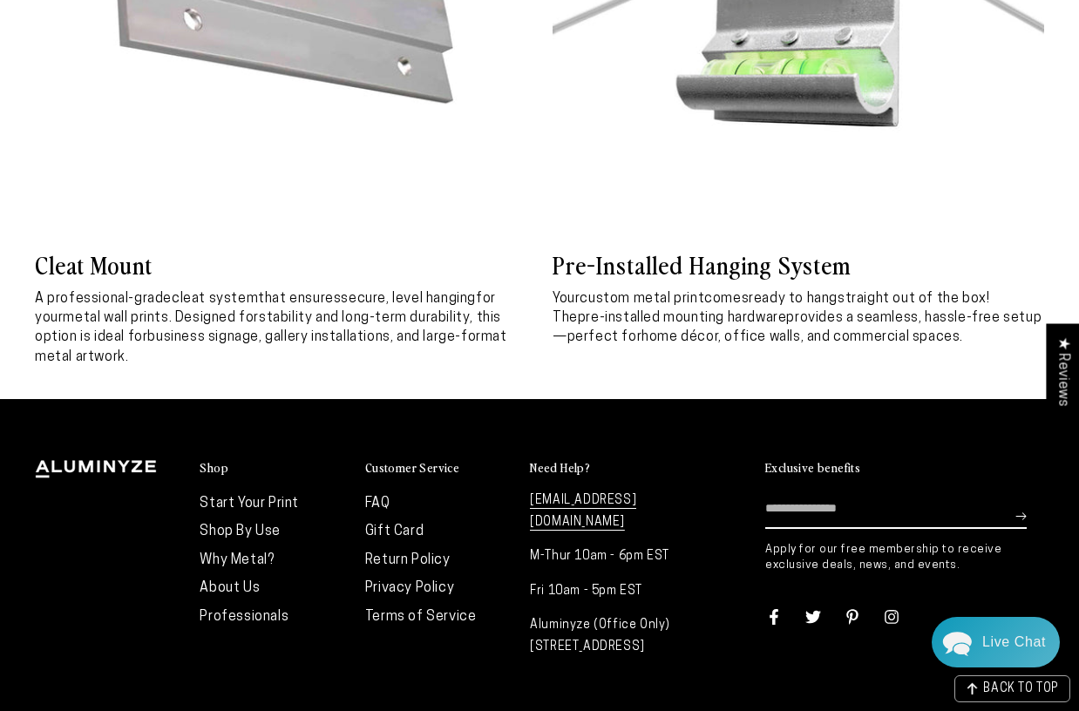
scroll to position [6184, 0]
